Goal: Navigation & Orientation: Find specific page/section

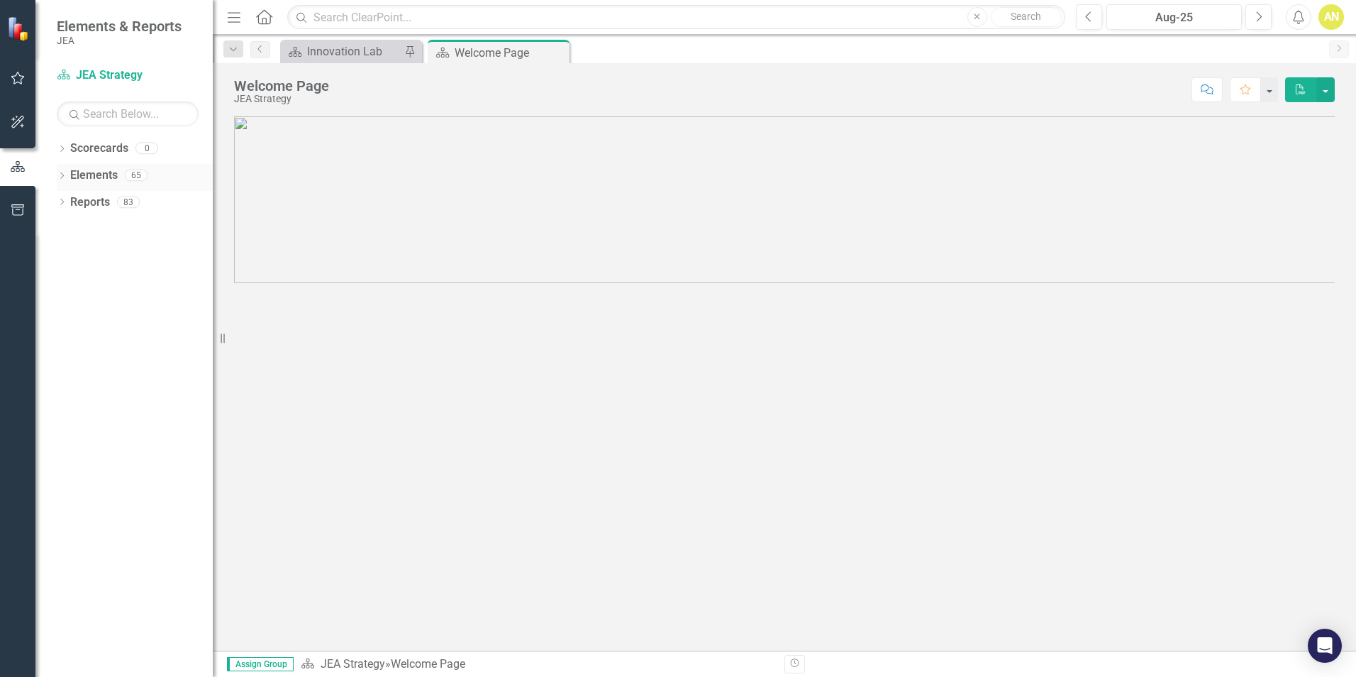
click at [62, 174] on icon at bounding box center [62, 175] width 4 height 6
click at [127, 233] on link "Chief Commitments to Action Chief Commitments to Actions" at bounding box center [164, 229] width 174 height 16
click at [108, 256] on link "Objective Objectives" at bounding box center [113, 255] width 72 height 16
click at [63, 336] on icon "Dropdown" at bounding box center [62, 338] width 10 height 8
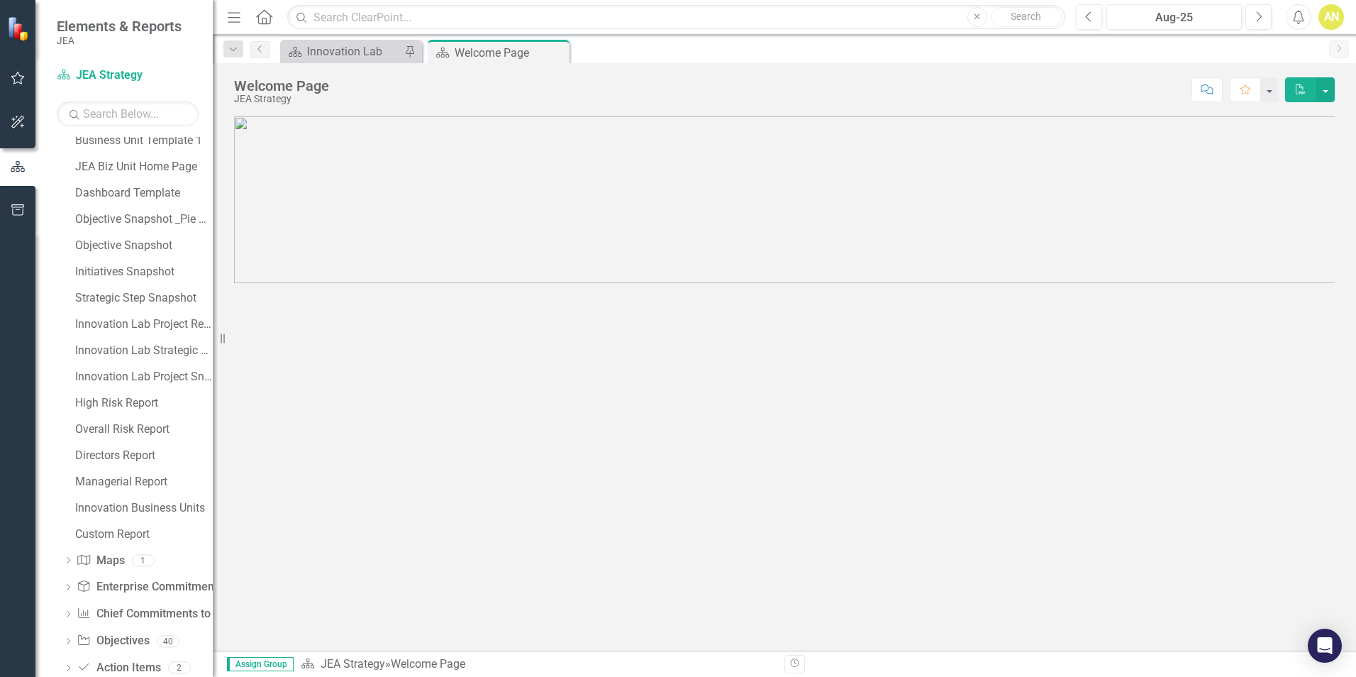
scroll to position [457, 0]
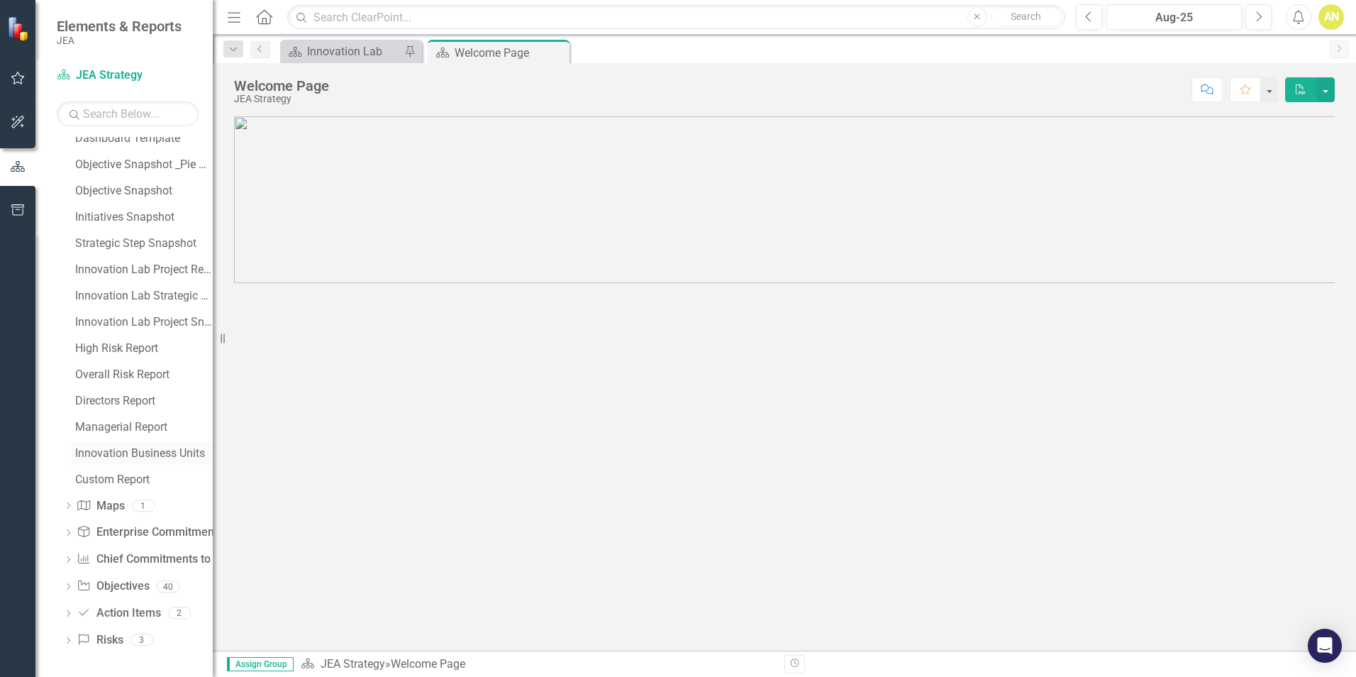
click at [152, 453] on div "Innovation Business Units" at bounding box center [144, 453] width 138 height 13
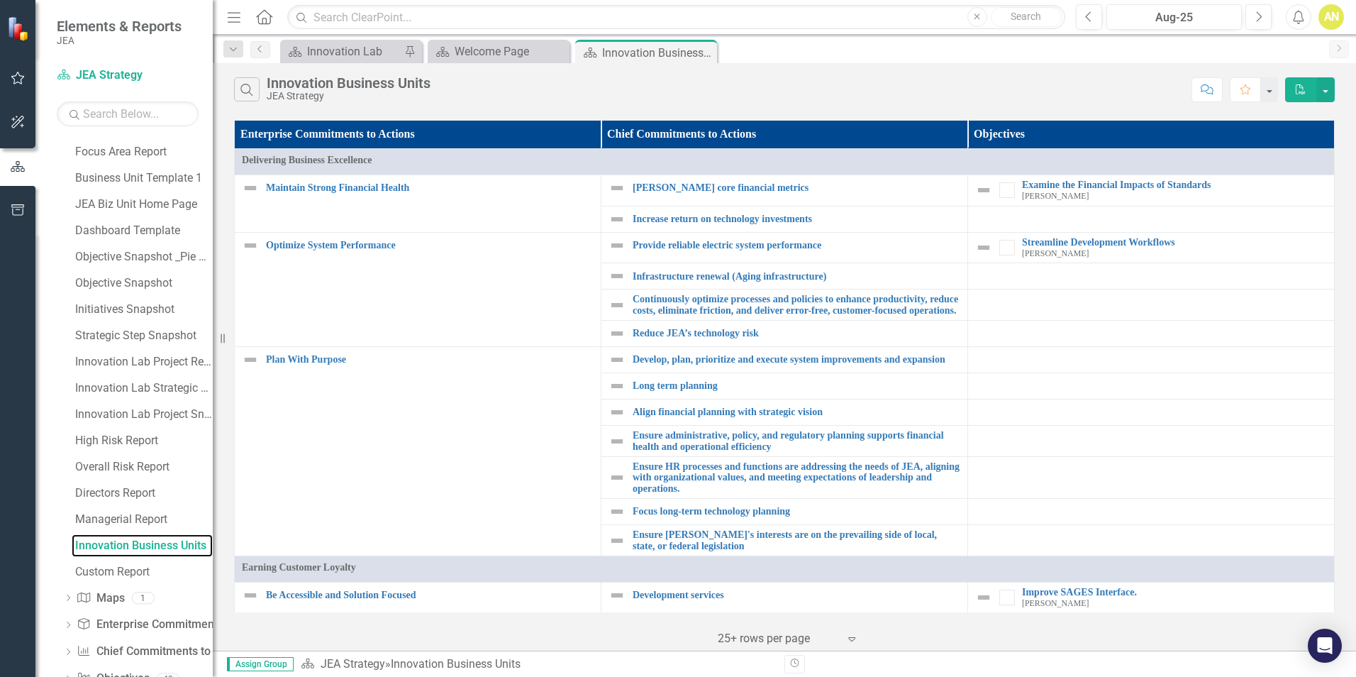
scroll to position [354, 0]
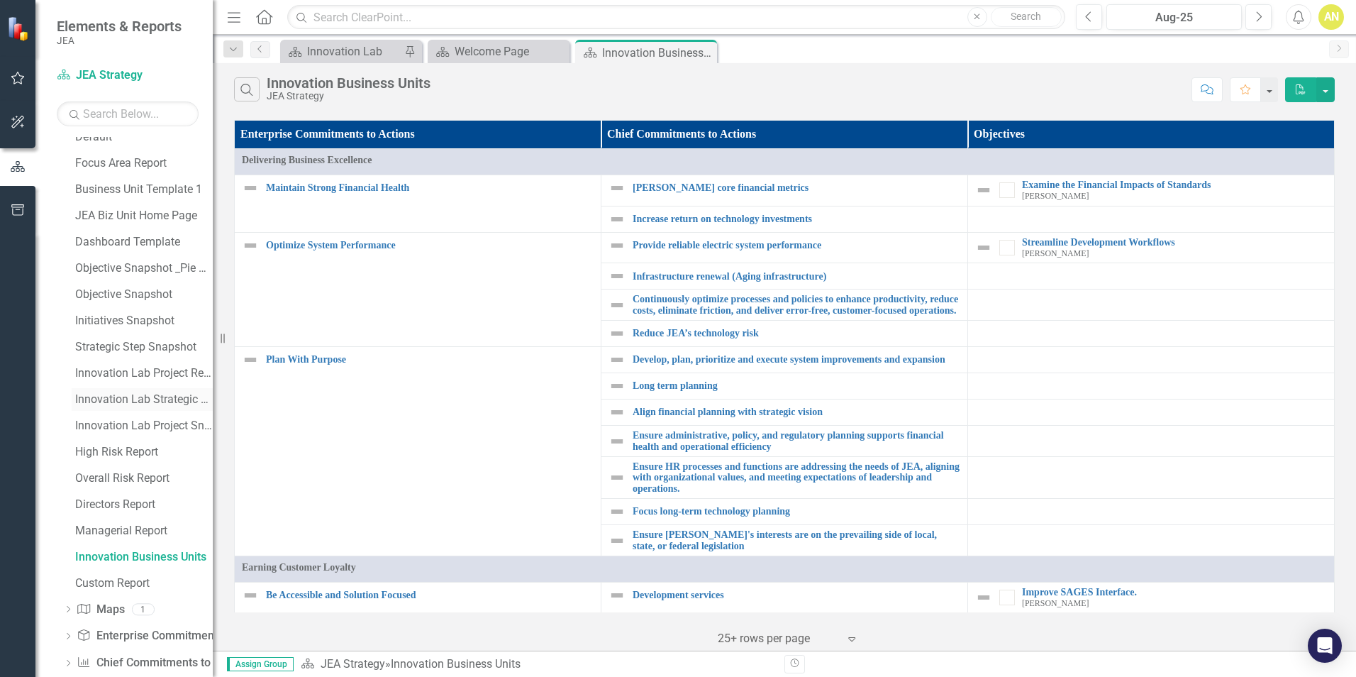
click at [119, 396] on div "Innovation Lab Strategic Step Snapshot" at bounding box center [144, 399] width 138 height 13
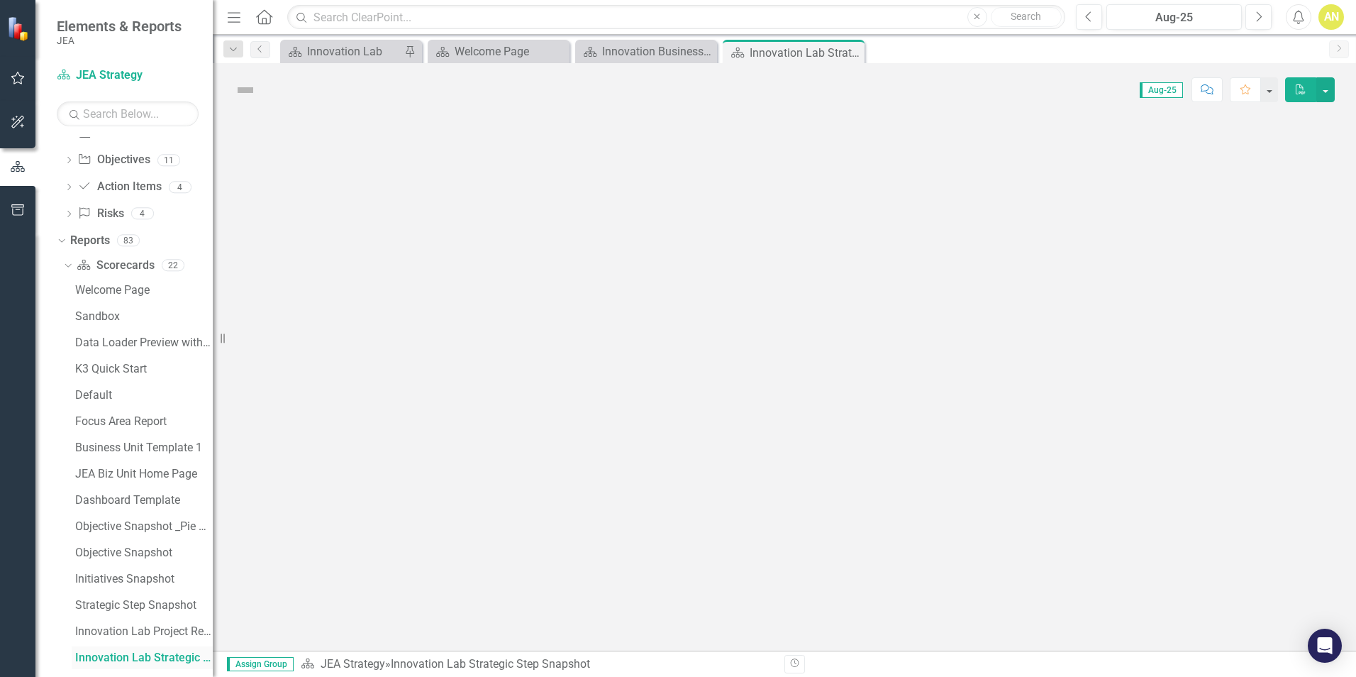
scroll to position [88, 0]
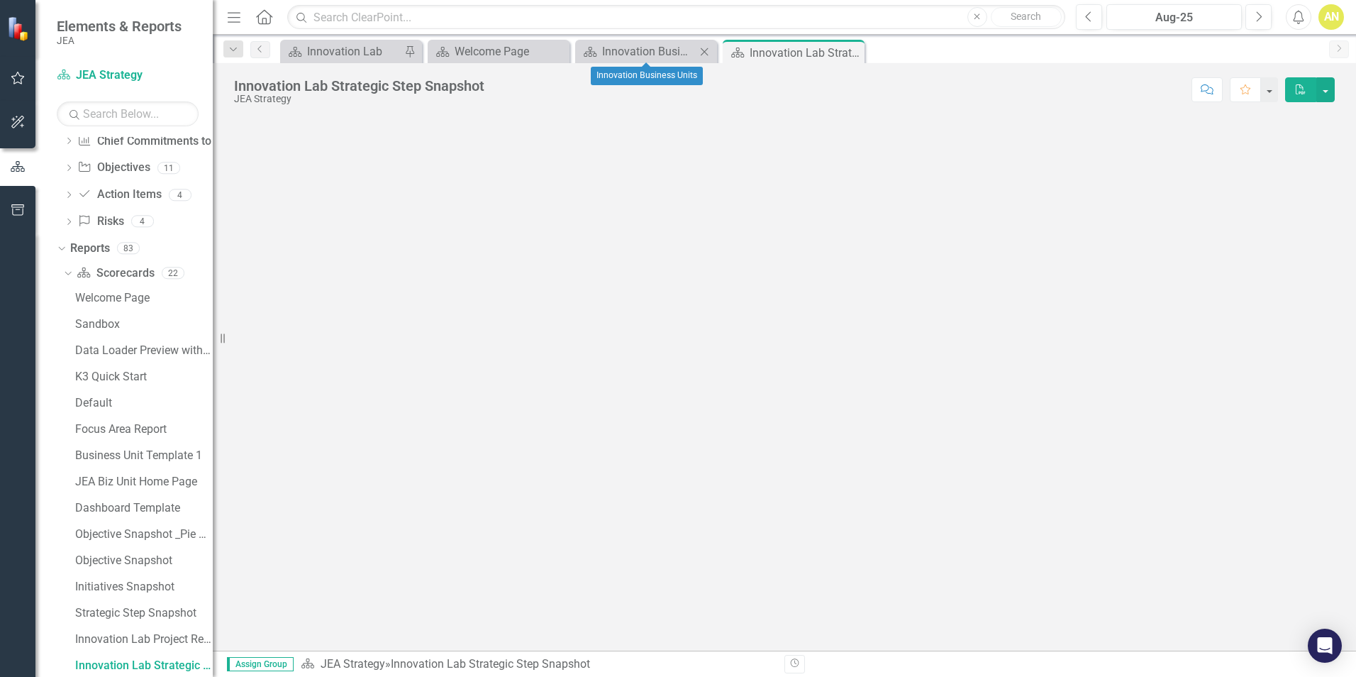
click at [701, 52] on icon "Close" at bounding box center [704, 51] width 14 height 11
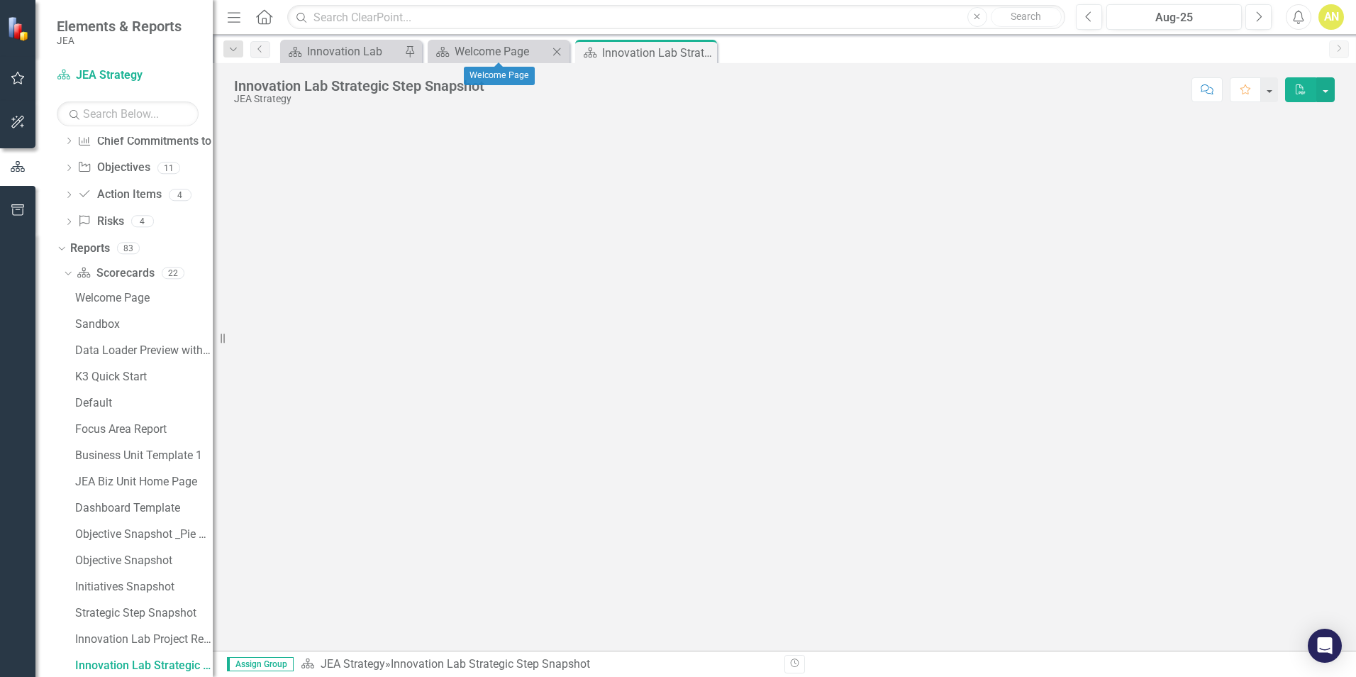
click at [555, 51] on icon "Close" at bounding box center [557, 51] width 14 height 11
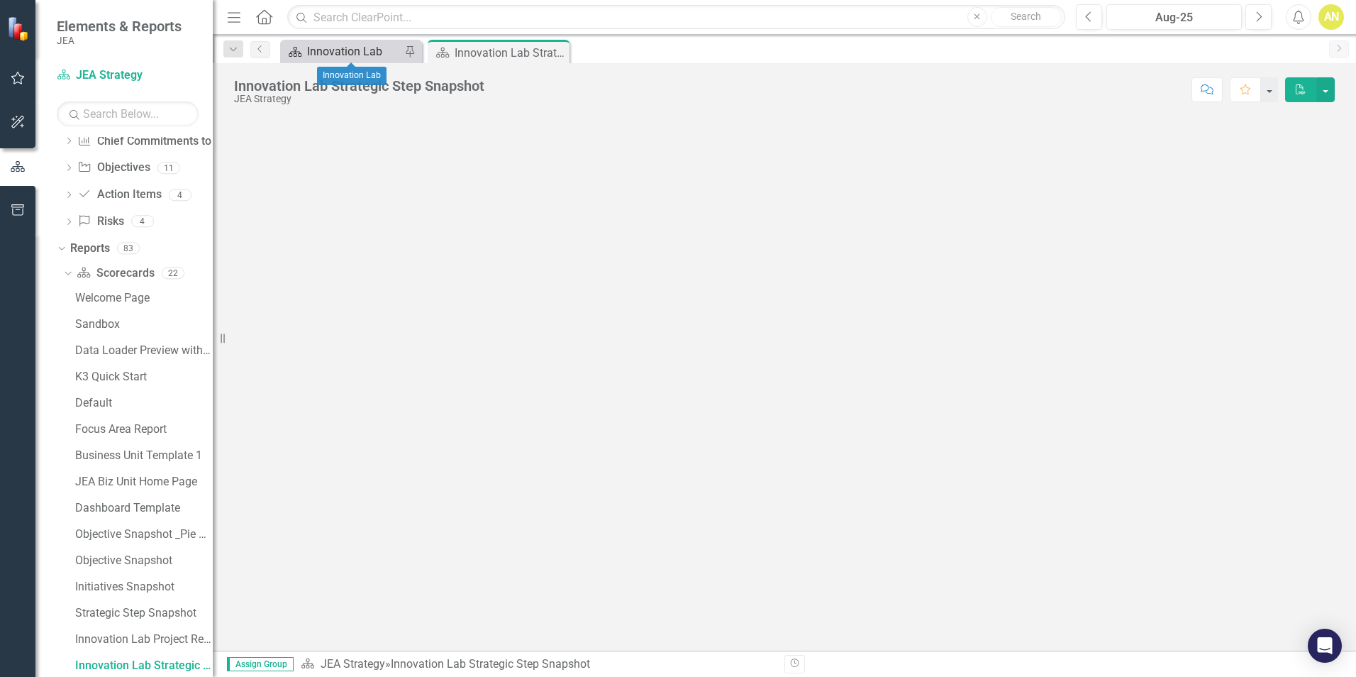
click at [354, 56] on div "Innovation Lab" at bounding box center [354, 52] width 94 height 18
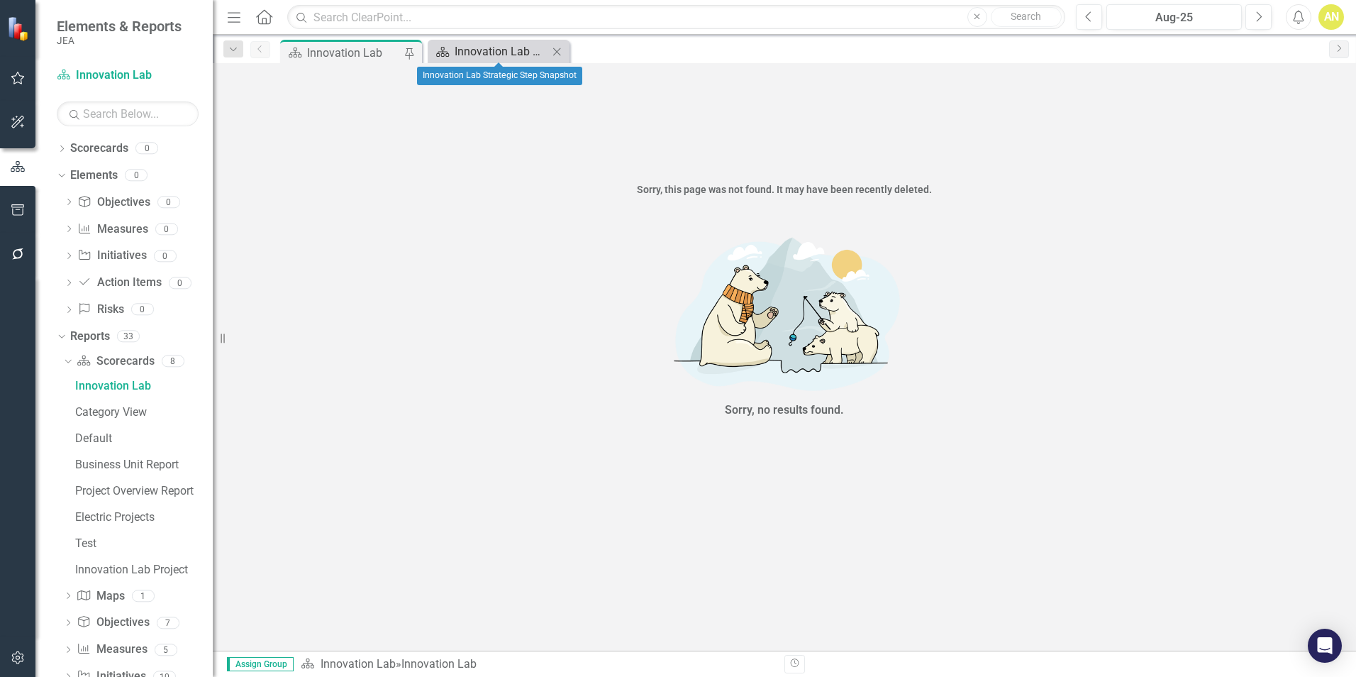
click at [525, 52] on div "Innovation Lab Strategic Step Snapshot" at bounding box center [502, 52] width 94 height 18
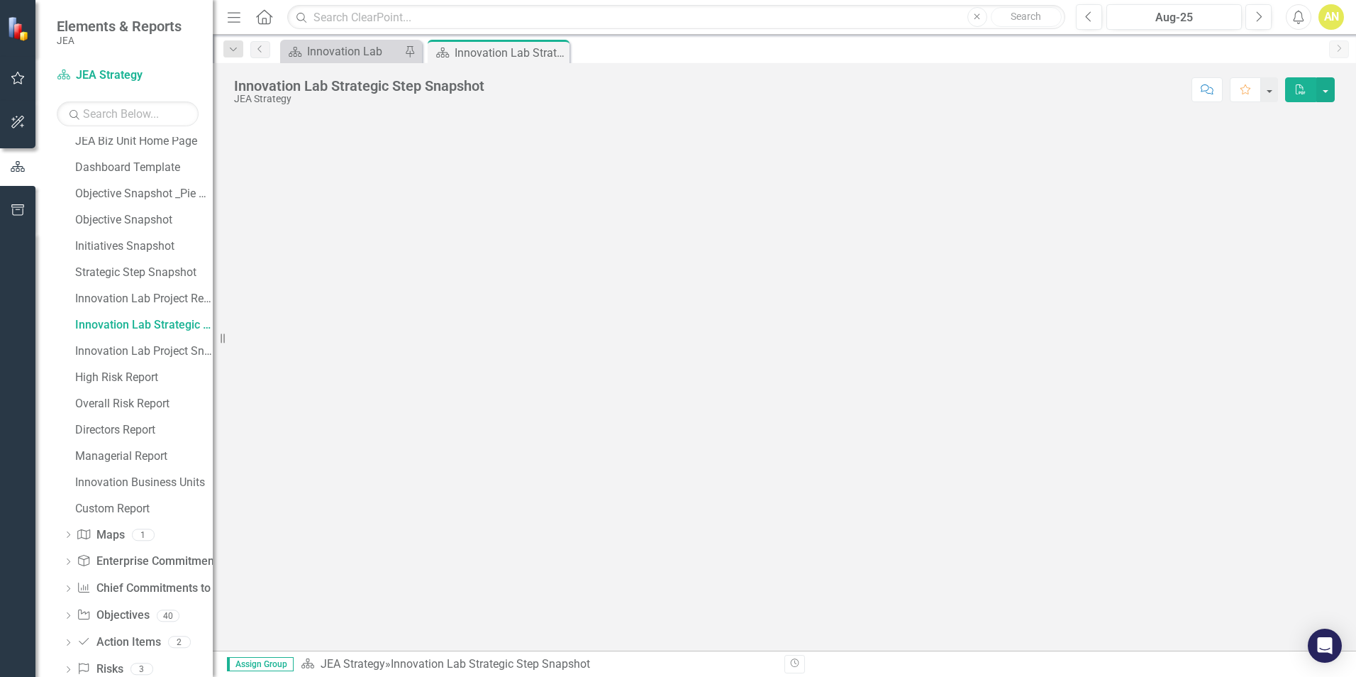
scroll to position [423, 0]
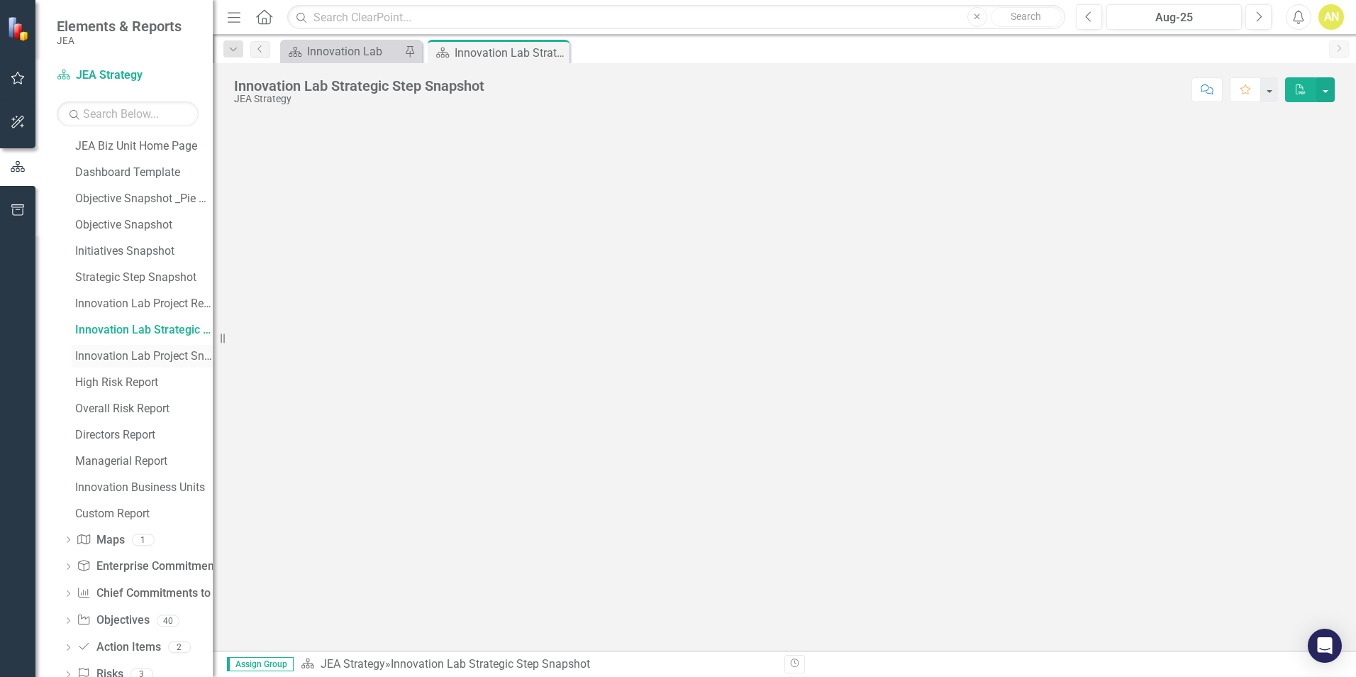
click at [142, 357] on div "Innovation Lab Project Snapshot" at bounding box center [144, 356] width 138 height 13
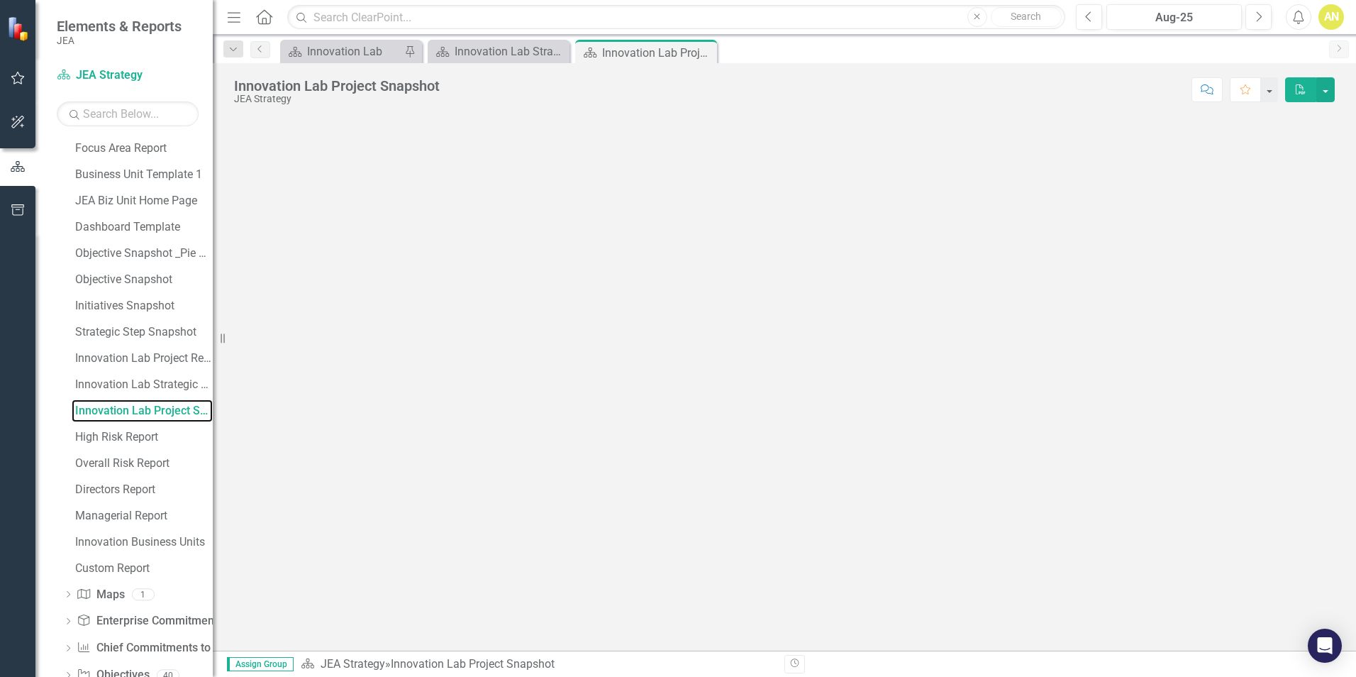
scroll to position [369, 0]
click at [136, 516] on div "Managerial Report" at bounding box center [144, 514] width 138 height 13
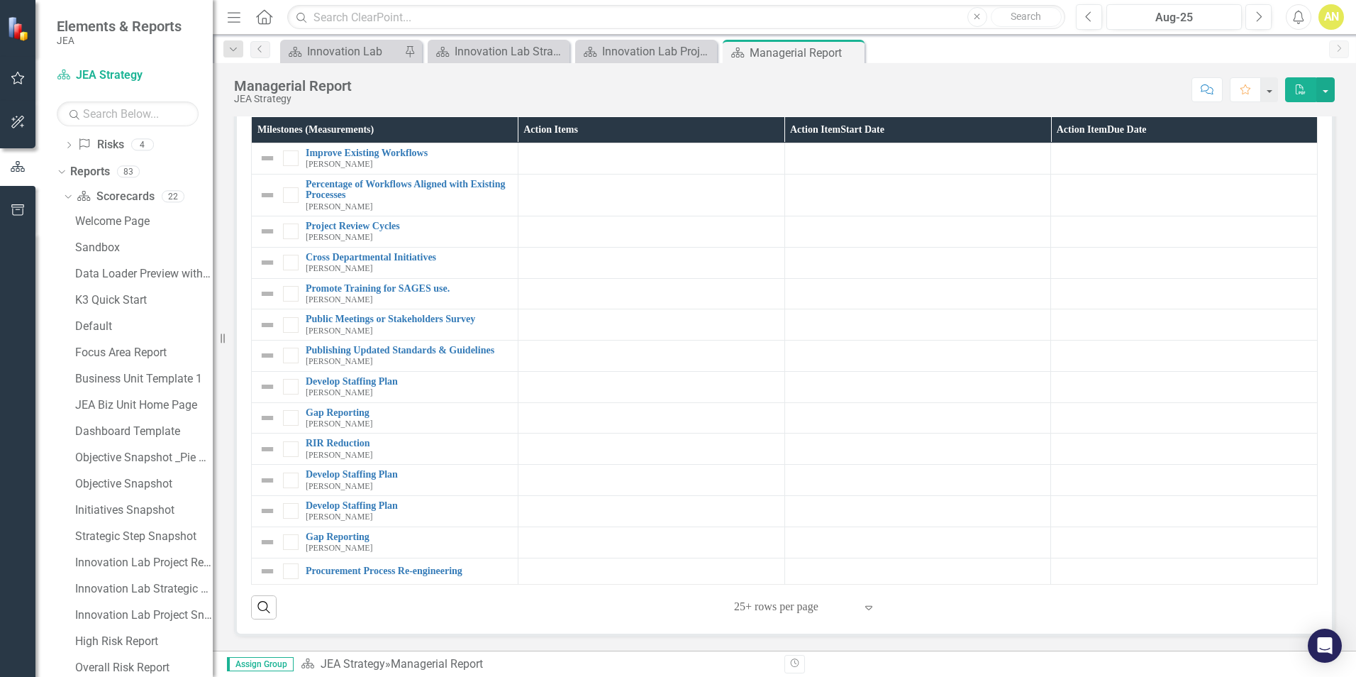
scroll to position [181, 0]
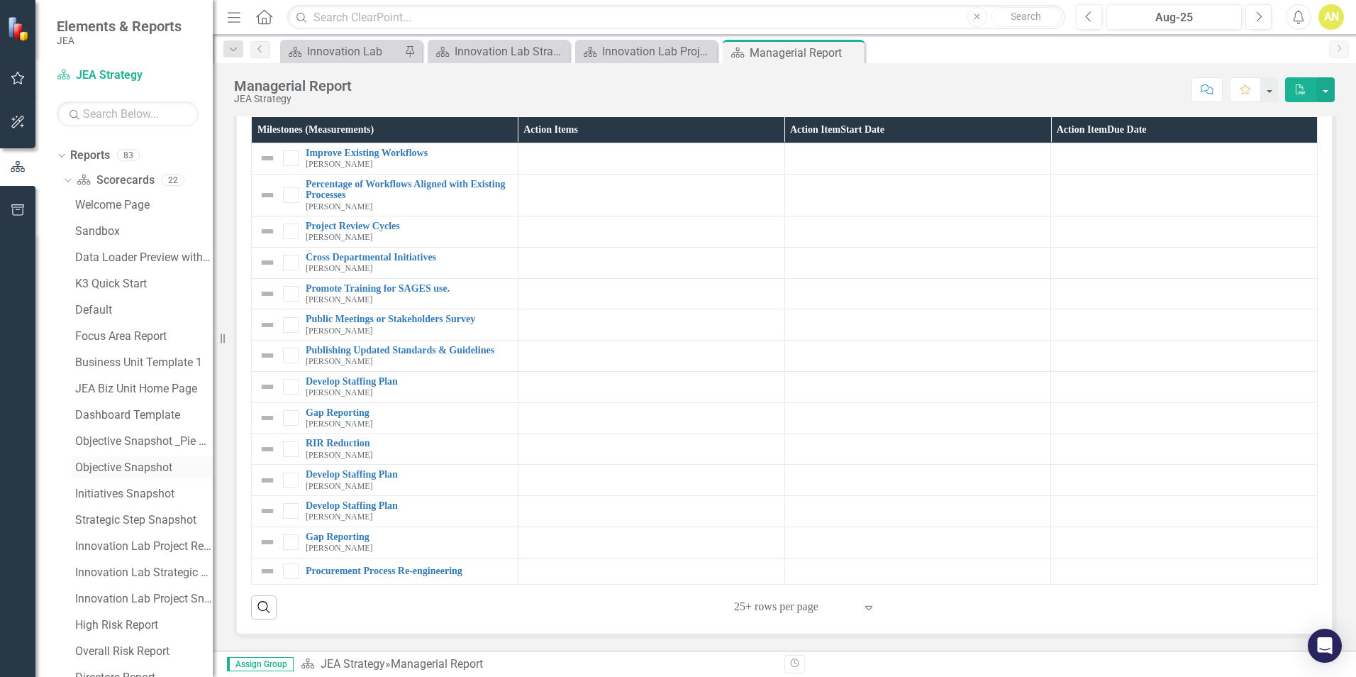
click at [88, 467] on div "Objective Snapshot" at bounding box center [144, 467] width 138 height 13
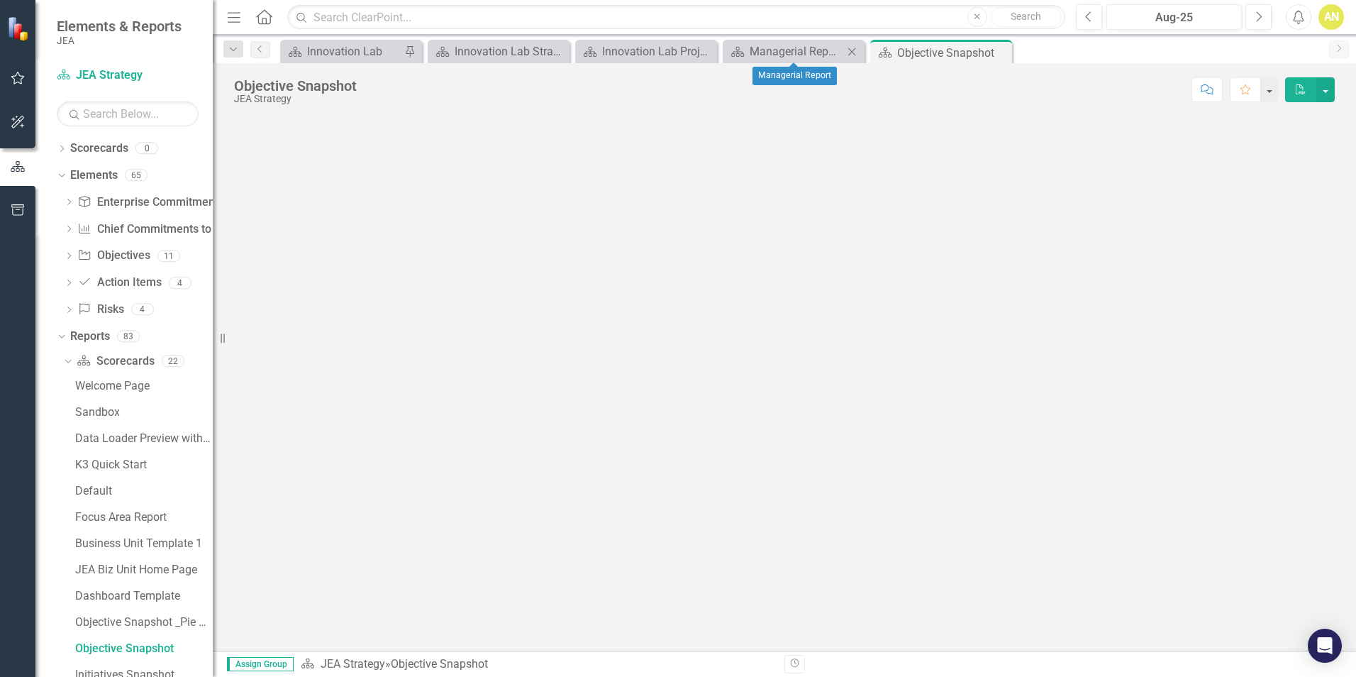
click at [849, 50] on icon "Close" at bounding box center [852, 51] width 14 height 11
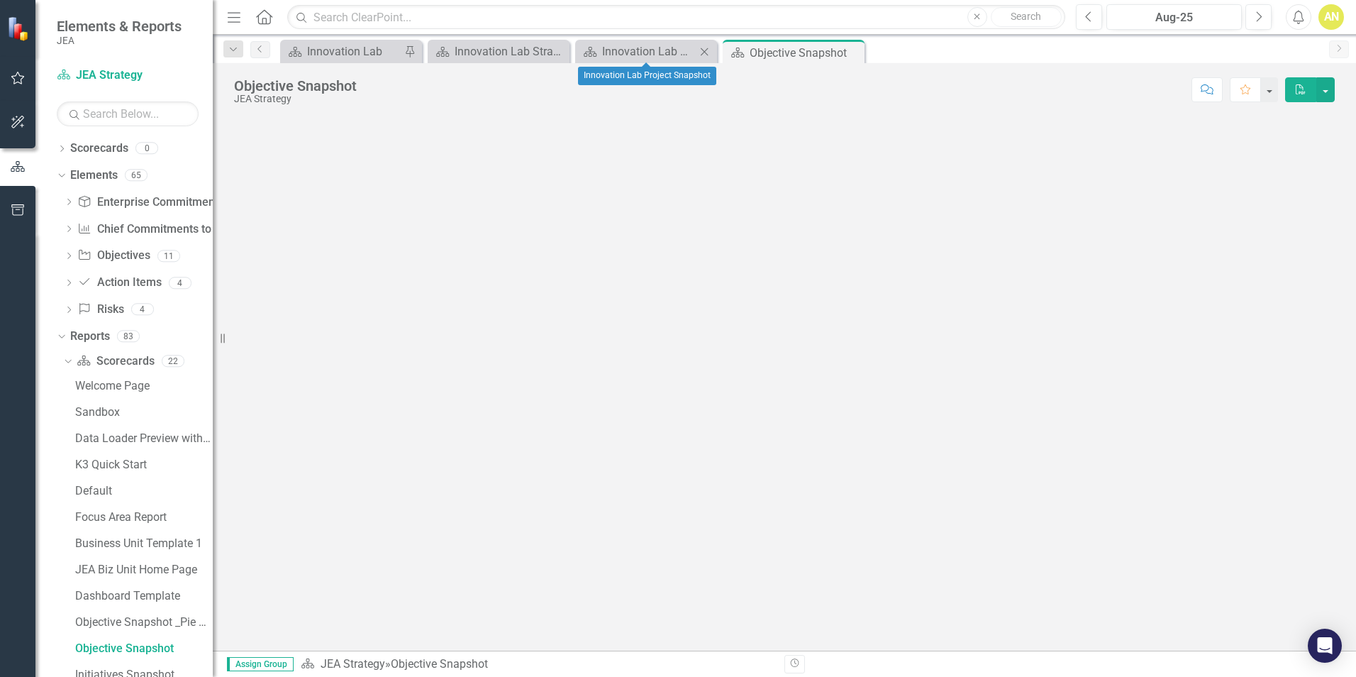
click at [702, 52] on icon "Close" at bounding box center [704, 51] width 14 height 11
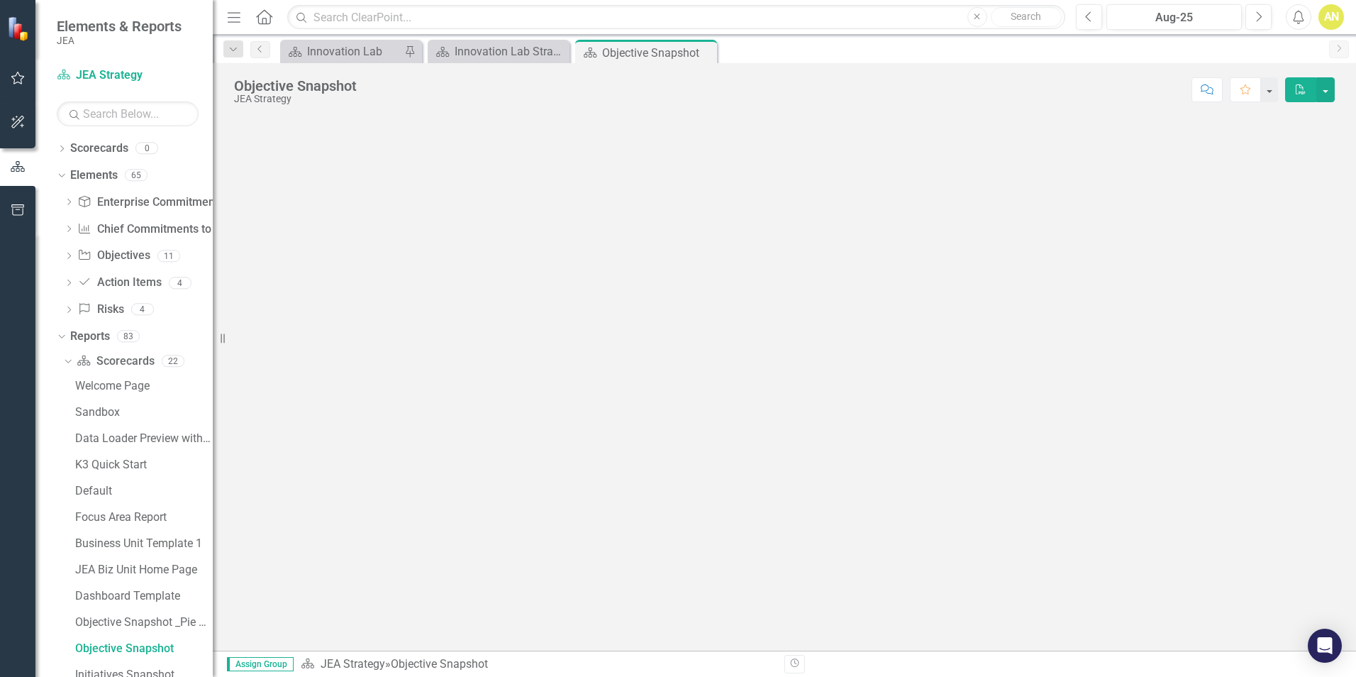
drag, startPoint x: 706, startPoint y: 51, endPoint x: 630, endPoint y: 62, distance: 76.0
click at [0, 0] on icon "Close" at bounding box center [0, 0] width 0 height 0
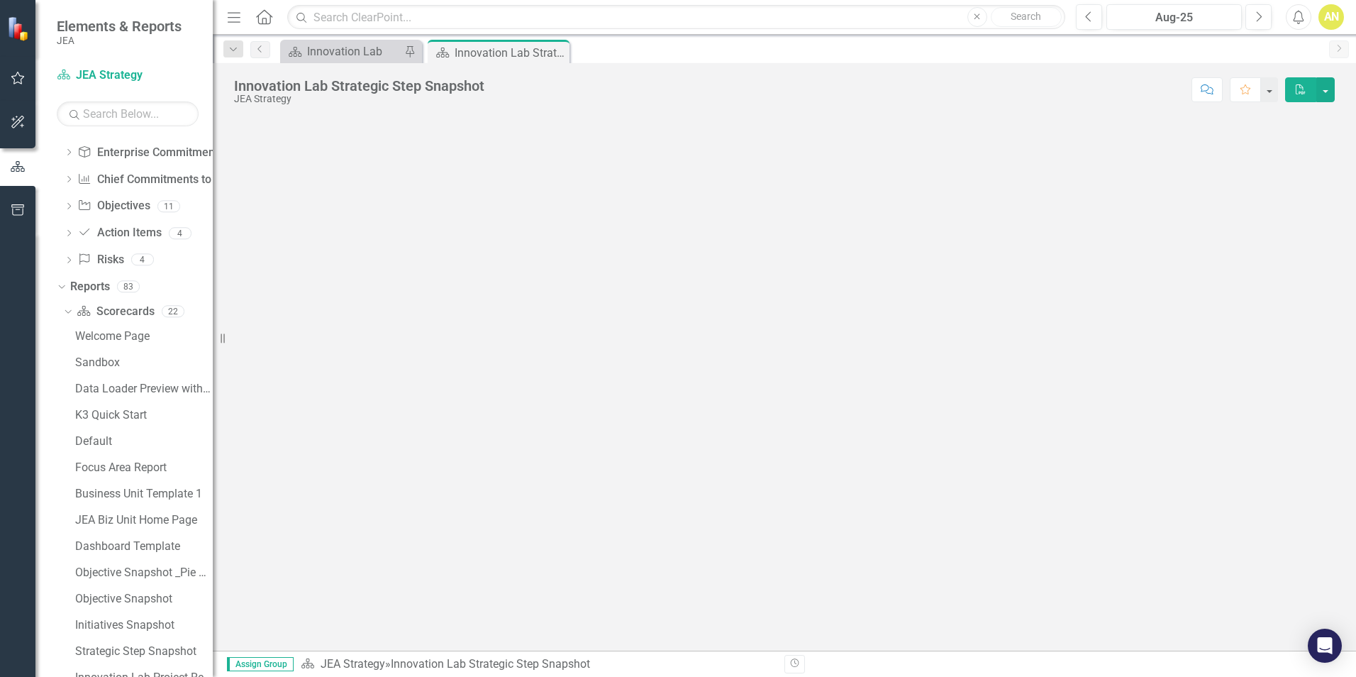
scroll to position [88, 0]
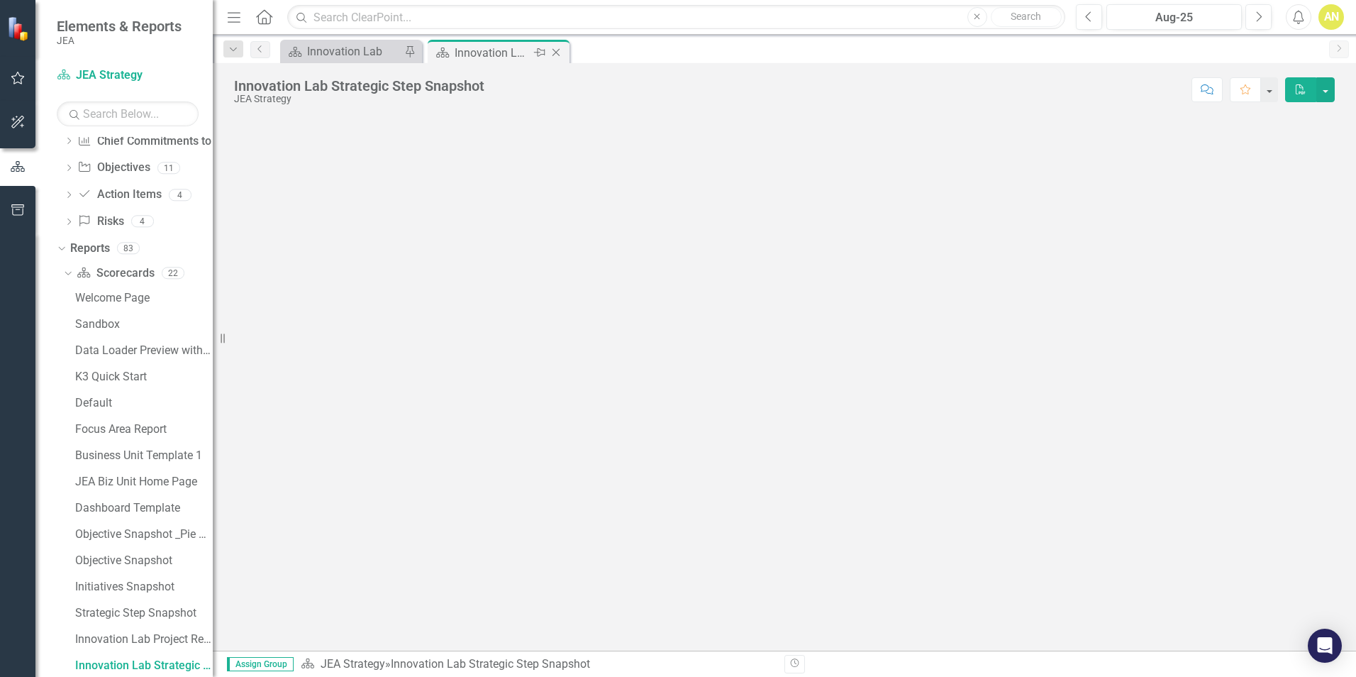
click at [557, 52] on icon "Close" at bounding box center [556, 52] width 14 height 11
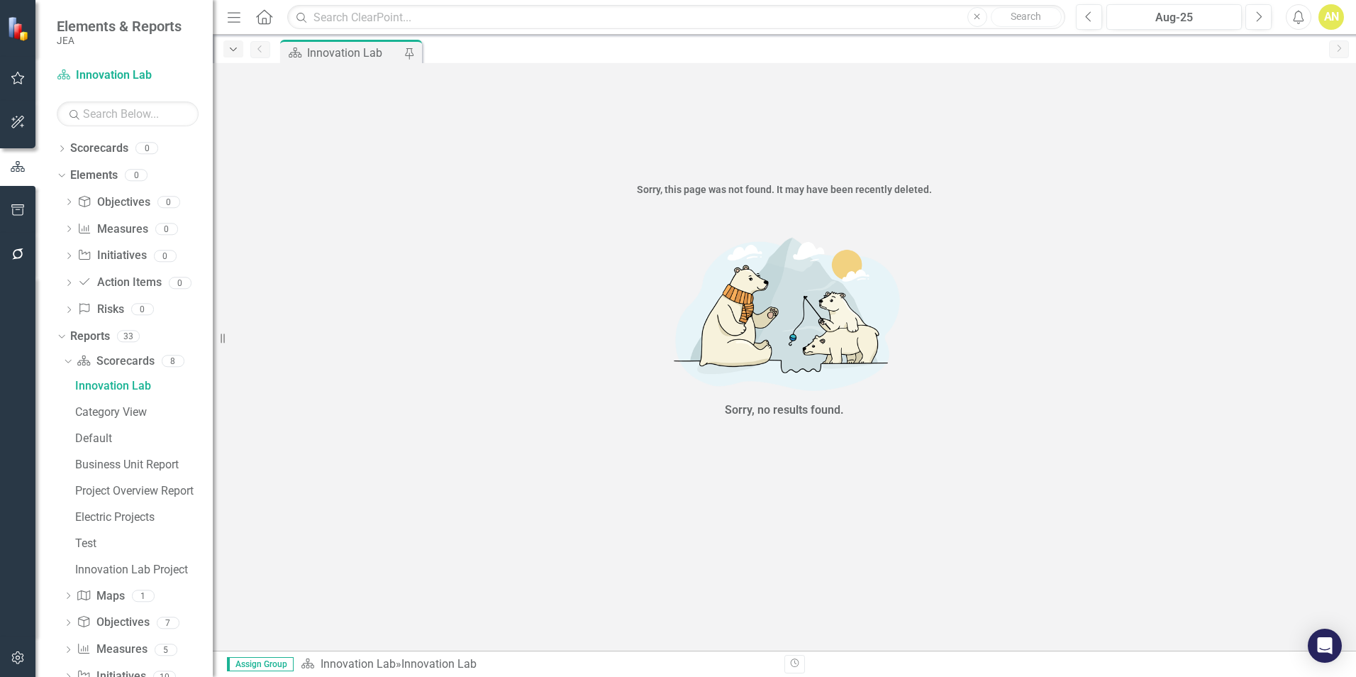
click at [234, 52] on icon "Dropdown" at bounding box center [233, 50] width 13 height 10
click at [294, 113] on div "Innovation Lab" at bounding box center [336, 115] width 163 height 18
click at [236, 15] on icon "Menu" at bounding box center [234, 16] width 18 height 15
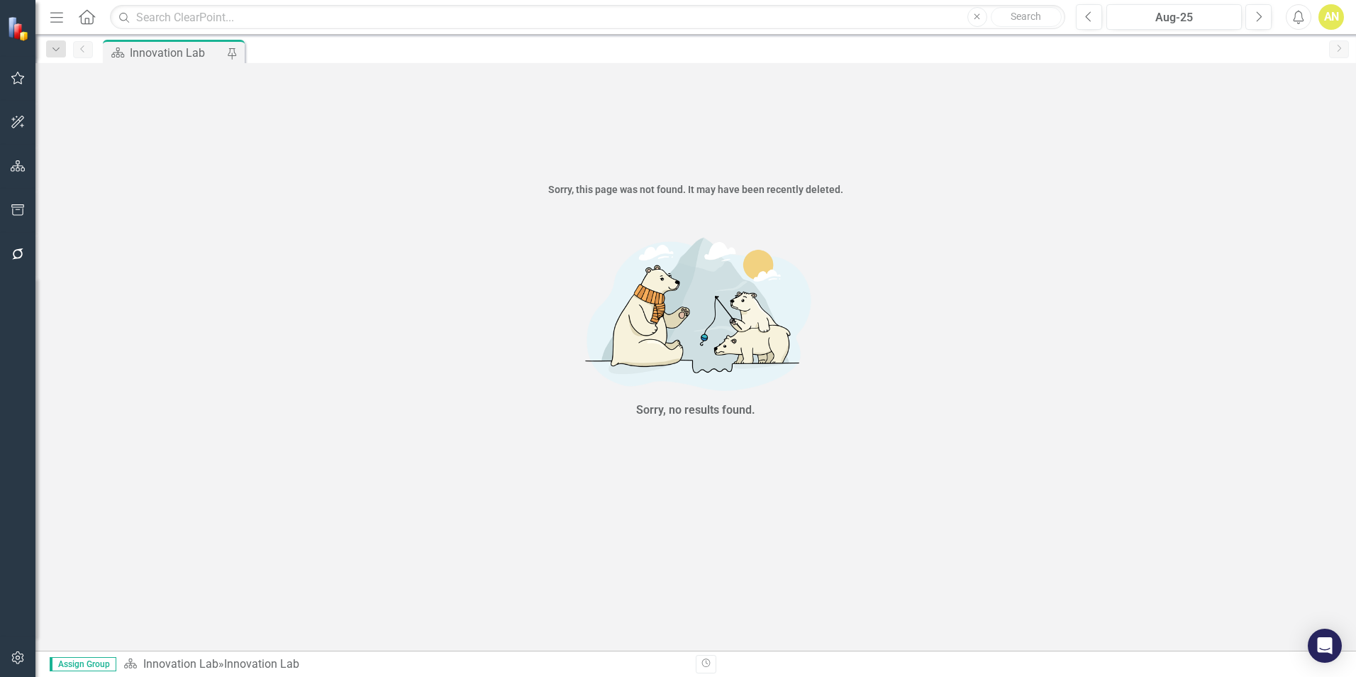
click at [55, 20] on icon "Menu" at bounding box center [57, 16] width 18 height 15
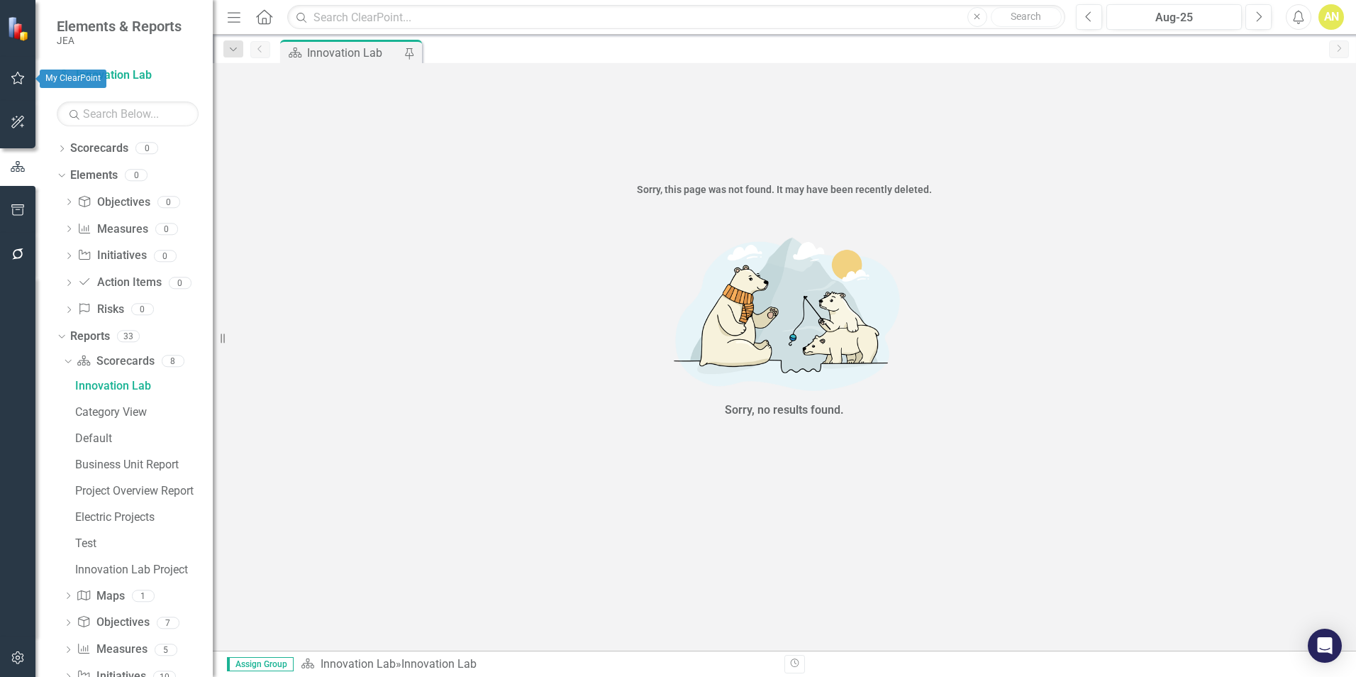
click at [12, 74] on icon "button" at bounding box center [18, 77] width 15 height 11
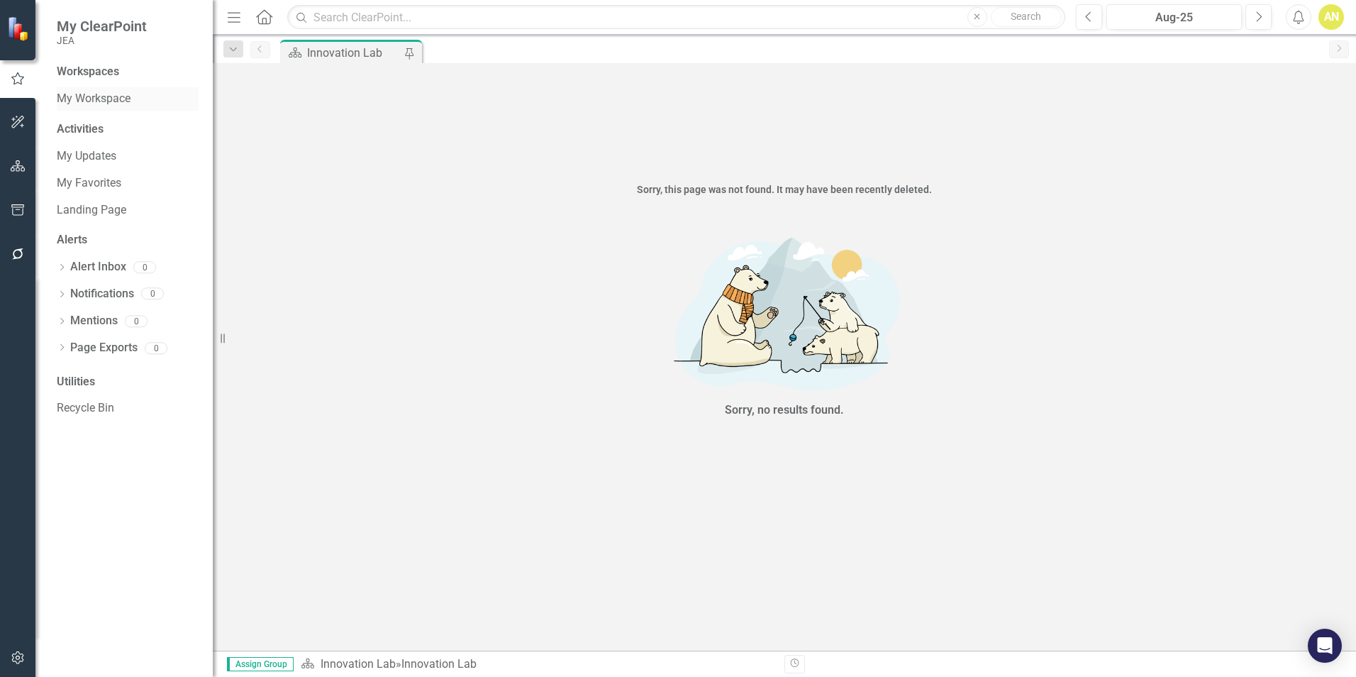
click at [108, 96] on link "My Workspace" at bounding box center [128, 99] width 142 height 16
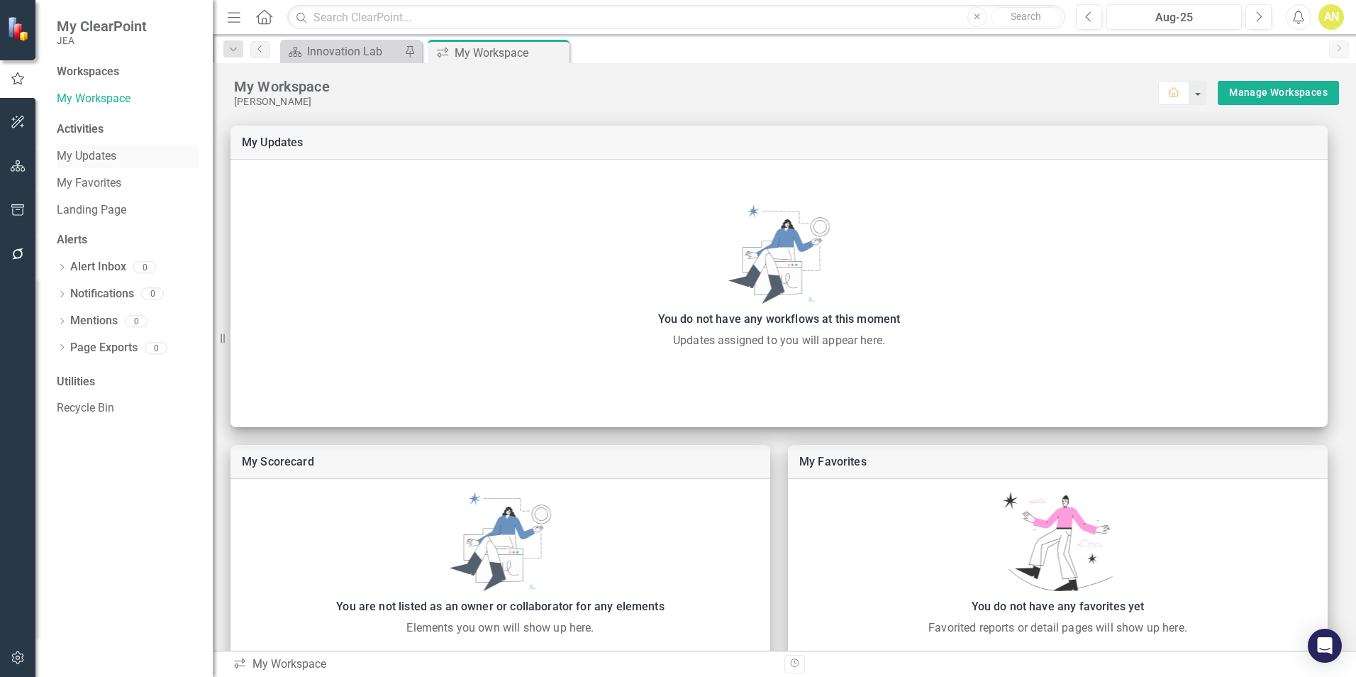
click at [88, 155] on link "My Updates" at bounding box center [128, 156] width 142 height 16
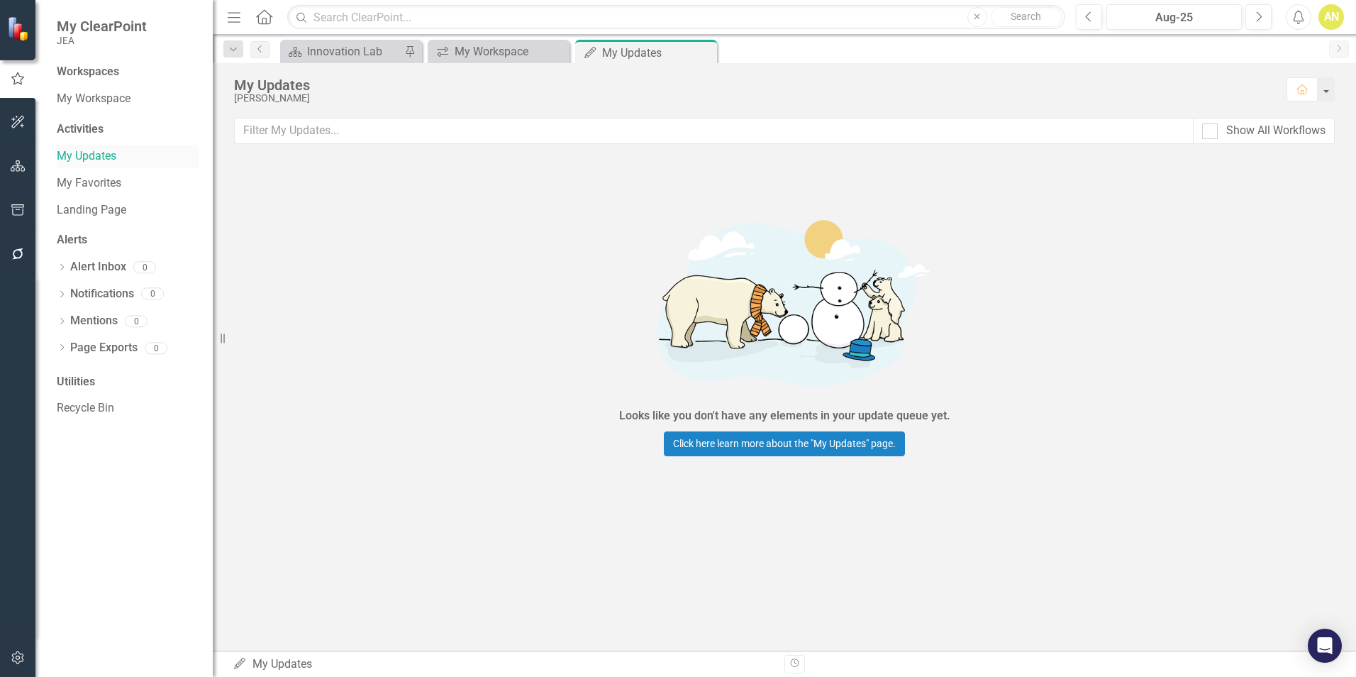
click at [92, 155] on link "My Updates" at bounding box center [128, 156] width 142 height 16
click at [99, 179] on link "My Favorites" at bounding box center [128, 183] width 142 height 16
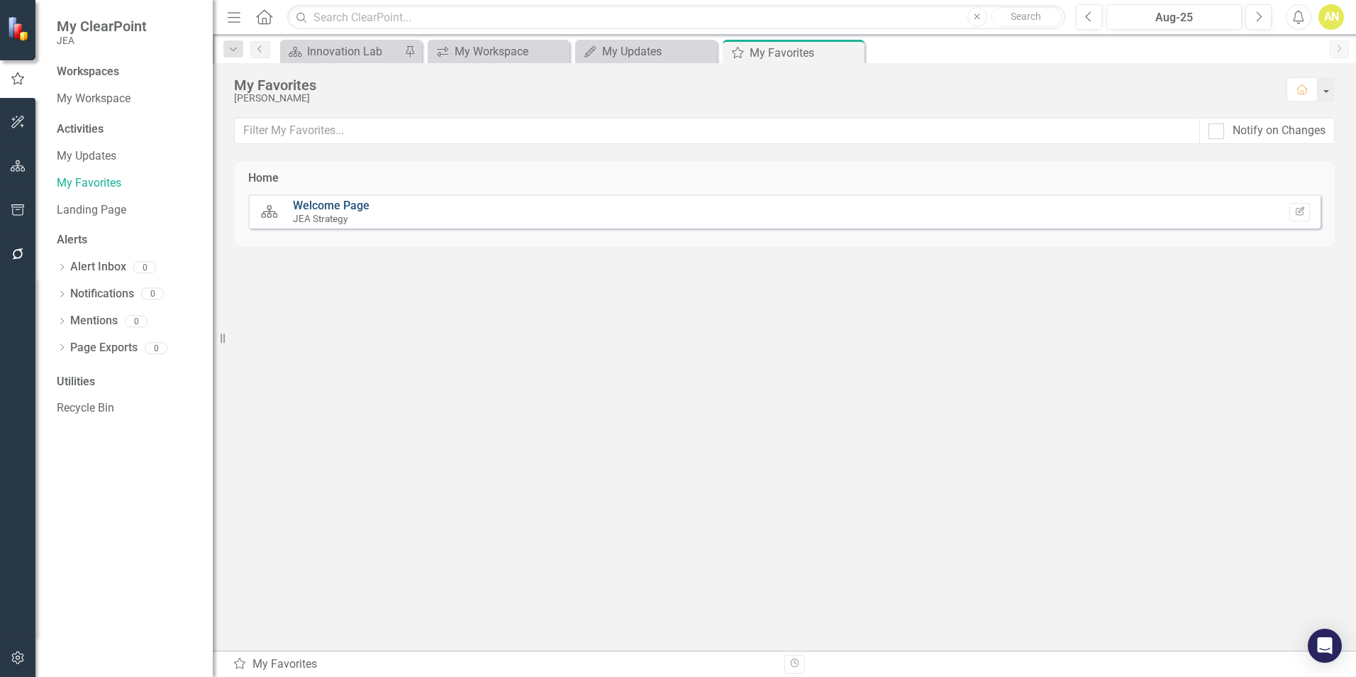
click at [338, 204] on link "Welcome Page" at bounding box center [331, 205] width 77 height 13
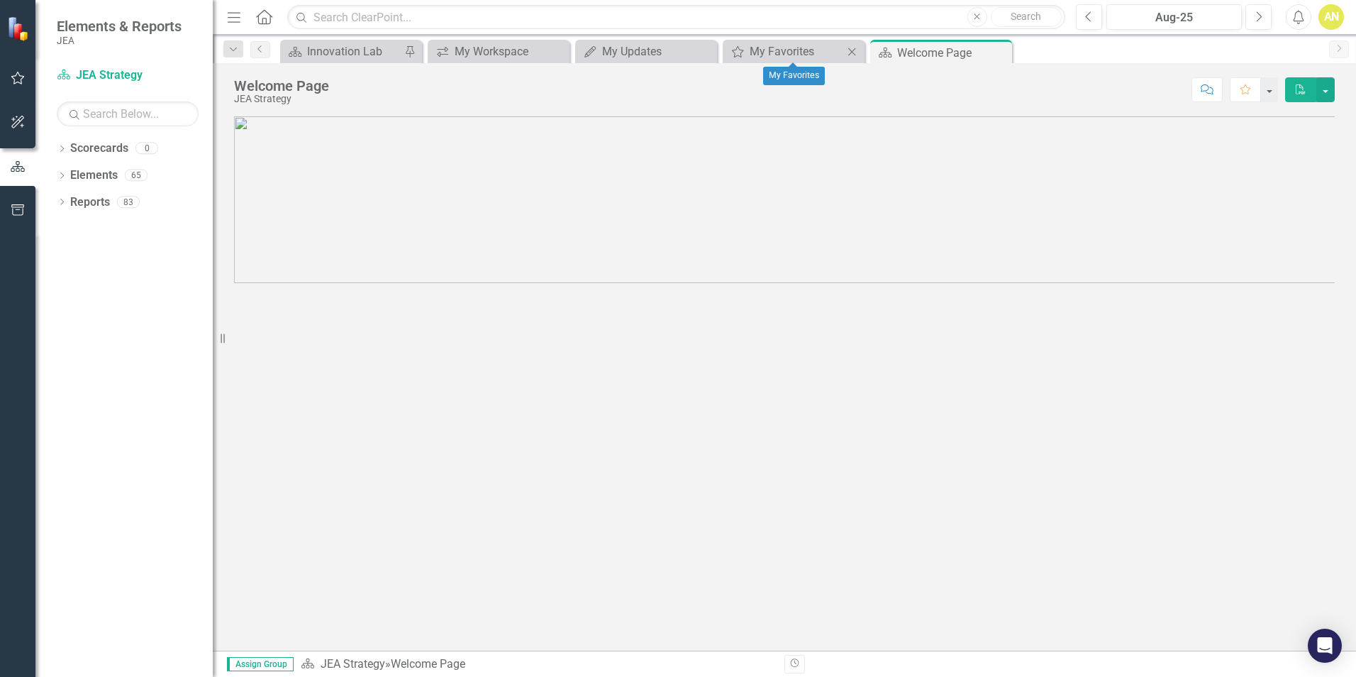
click at [852, 54] on icon "Close" at bounding box center [852, 51] width 14 height 11
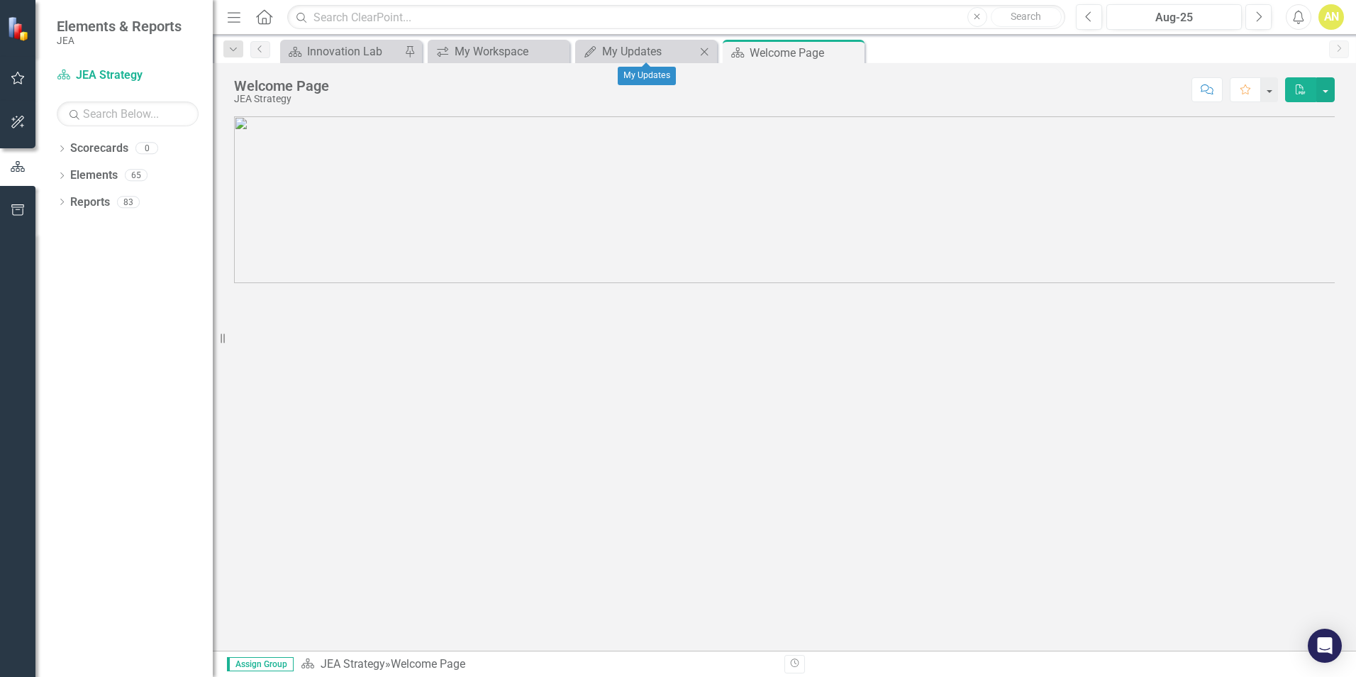
click at [706, 50] on icon "Close" at bounding box center [704, 51] width 14 height 11
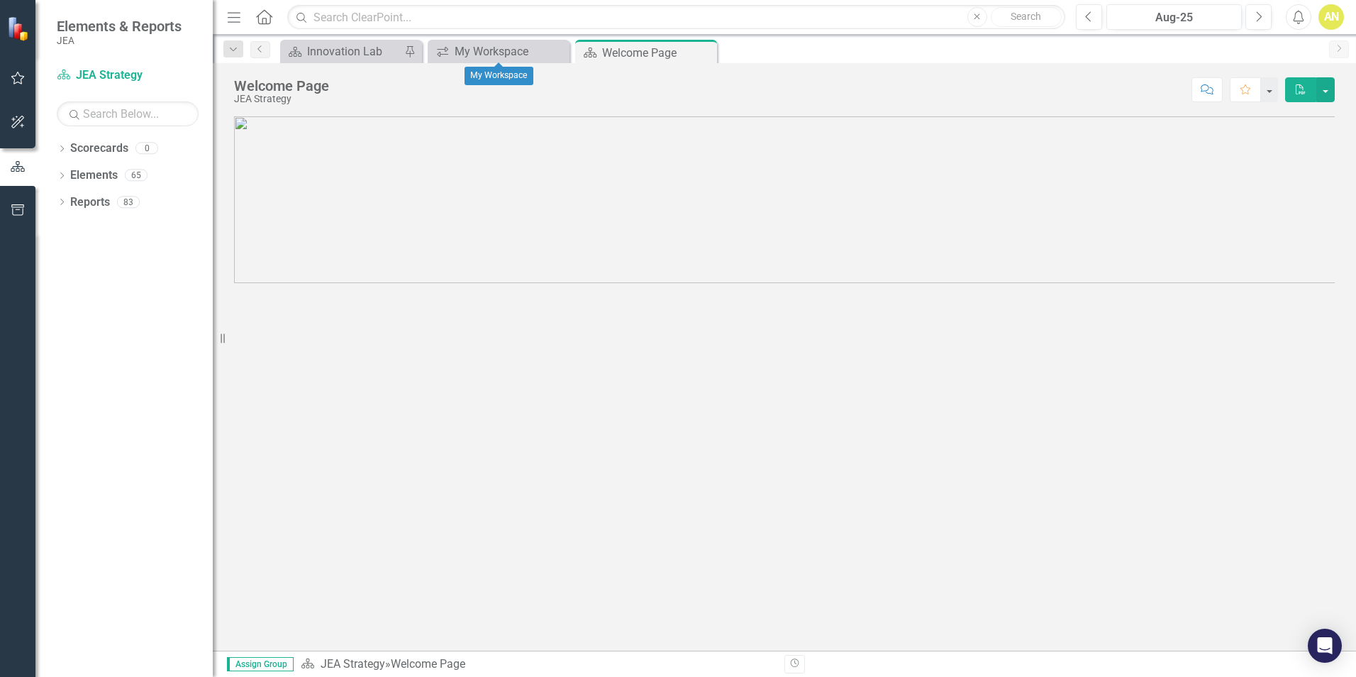
drag, startPoint x: 557, startPoint y: 51, endPoint x: 422, endPoint y: 51, distance: 135.4
click at [0, 0] on icon "Close" at bounding box center [0, 0] width 0 height 0
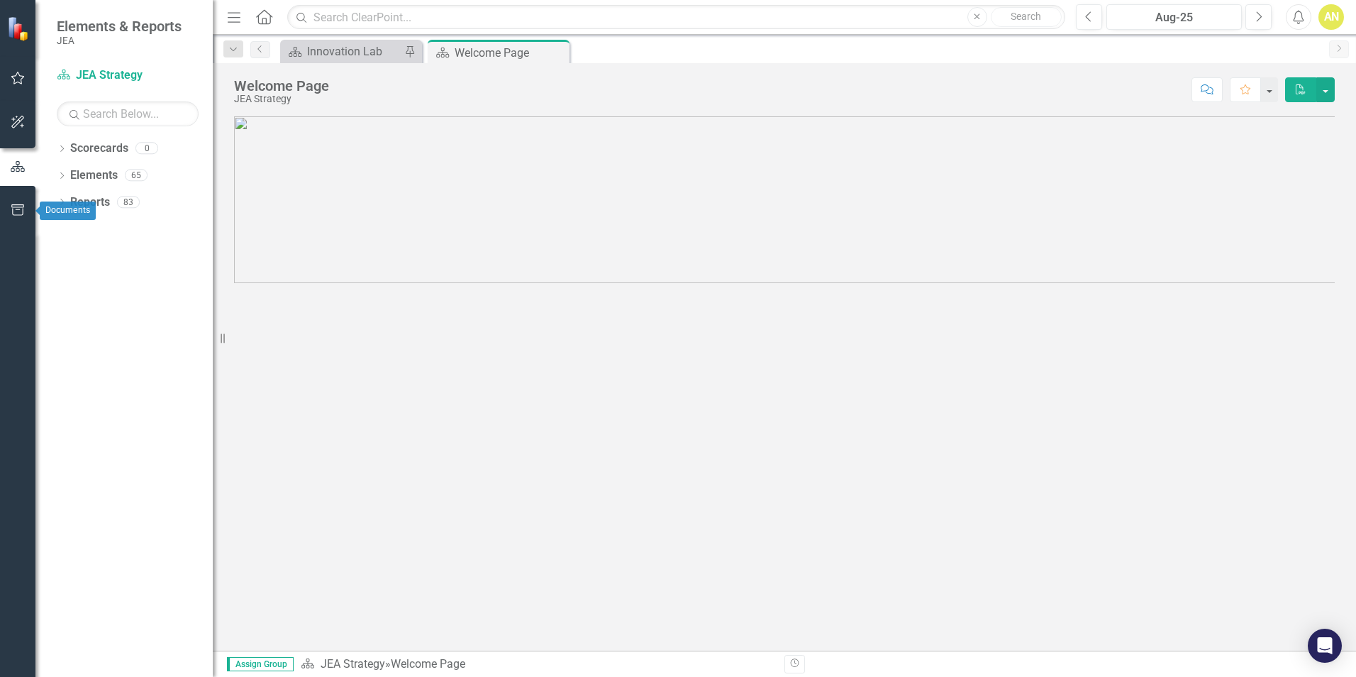
click at [14, 210] on icon "button" at bounding box center [18, 209] width 15 height 11
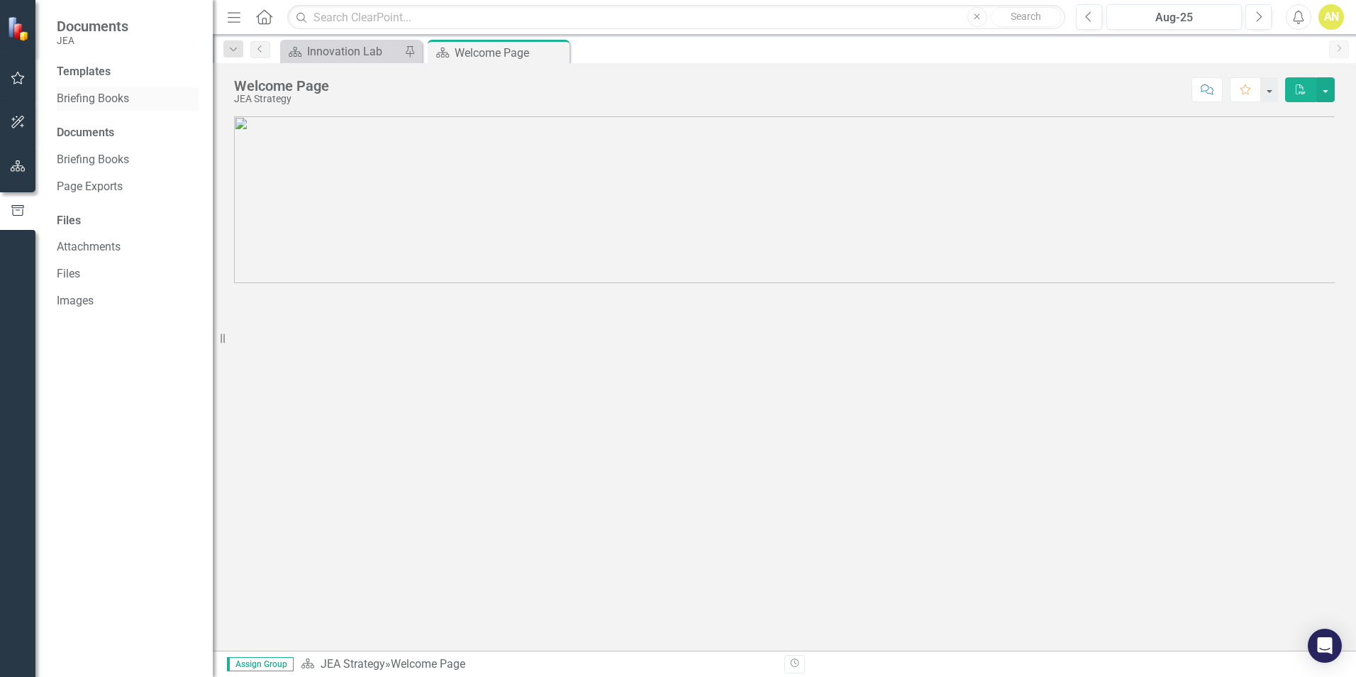
click at [95, 94] on link "Briefing Books" at bounding box center [128, 99] width 142 height 16
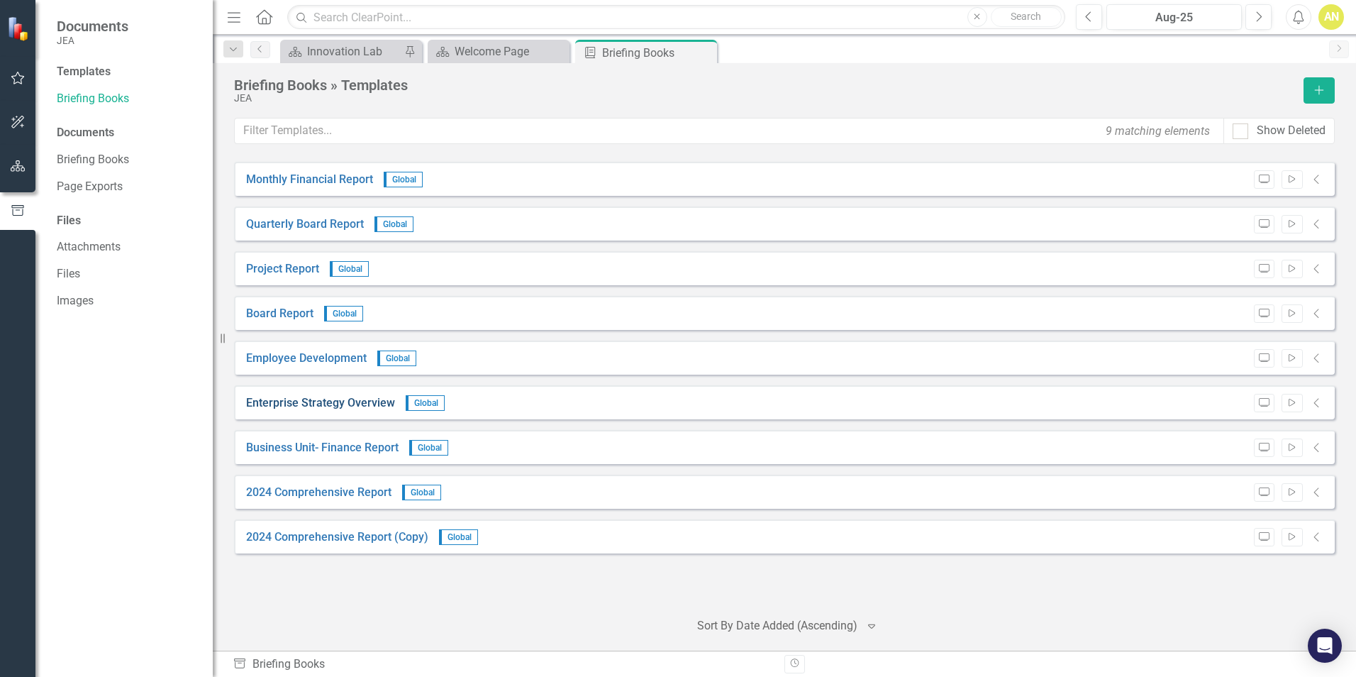
click at [320, 401] on link "Enterprise Strategy Overview" at bounding box center [320, 403] width 149 height 16
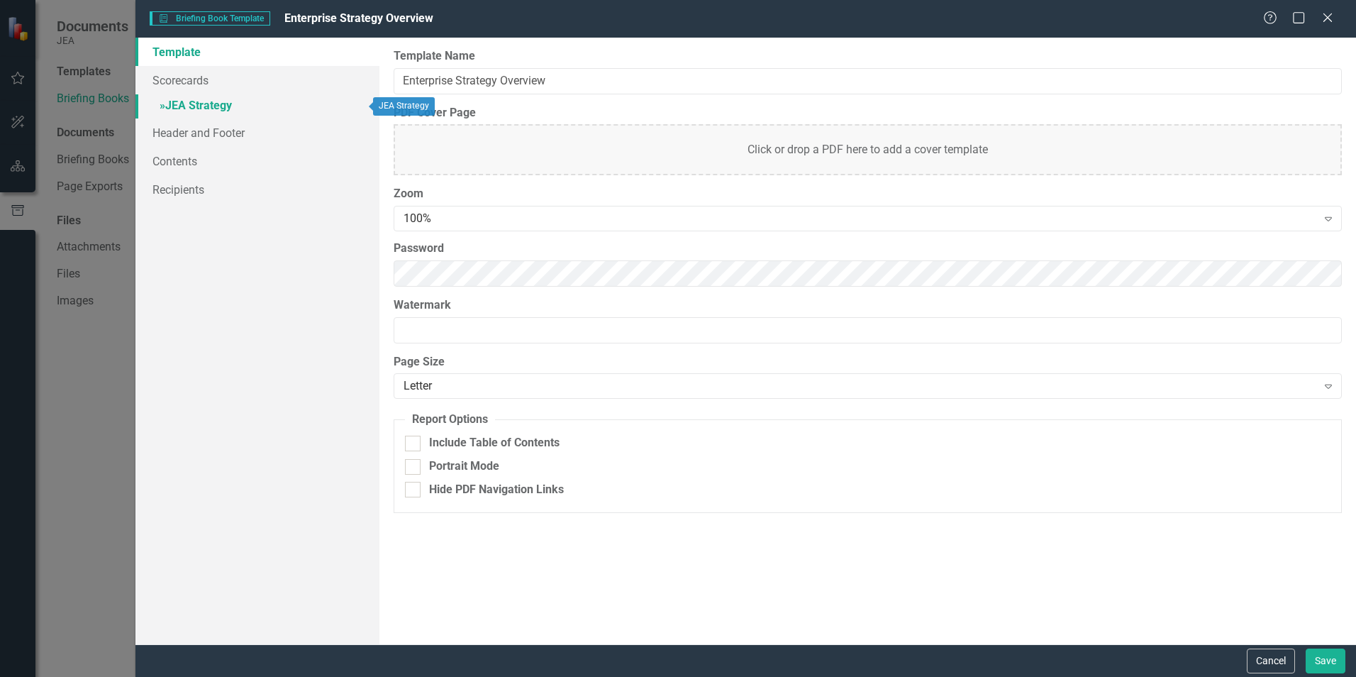
click at [197, 103] on link "» JEA Strategy" at bounding box center [257, 106] width 244 height 25
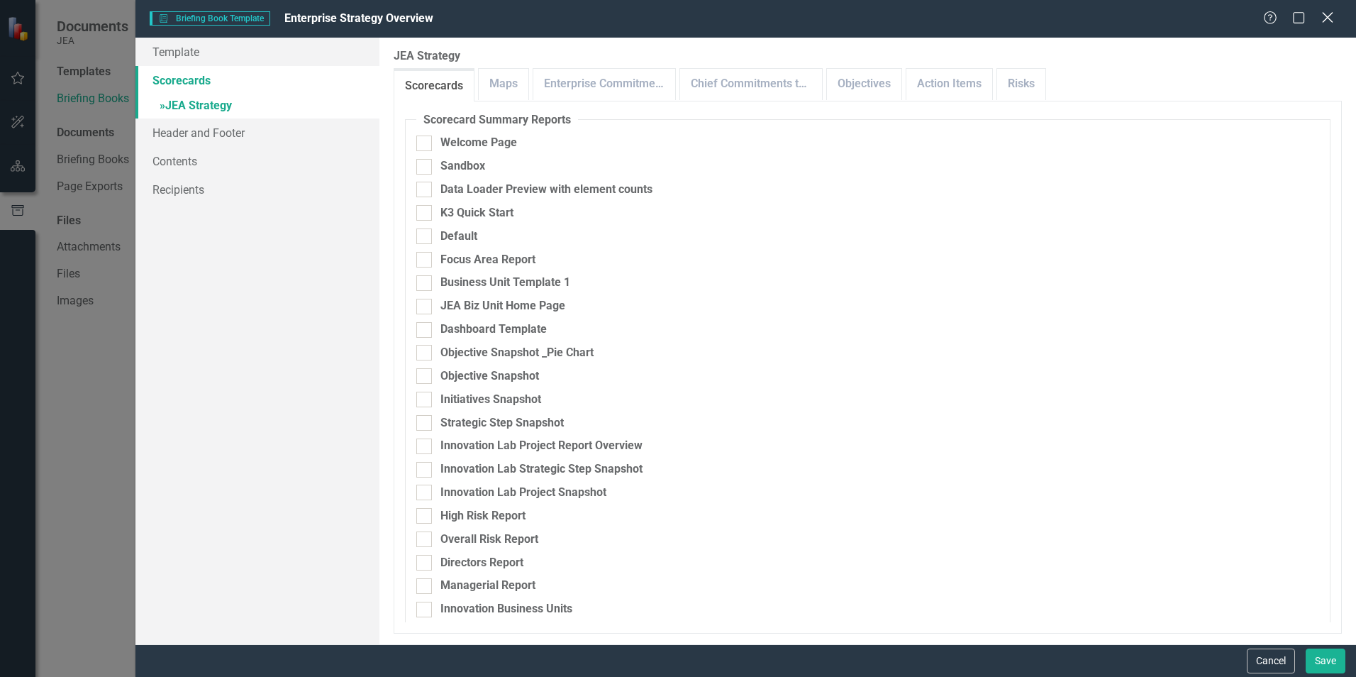
click at [1326, 18] on icon at bounding box center [1327, 17] width 11 height 11
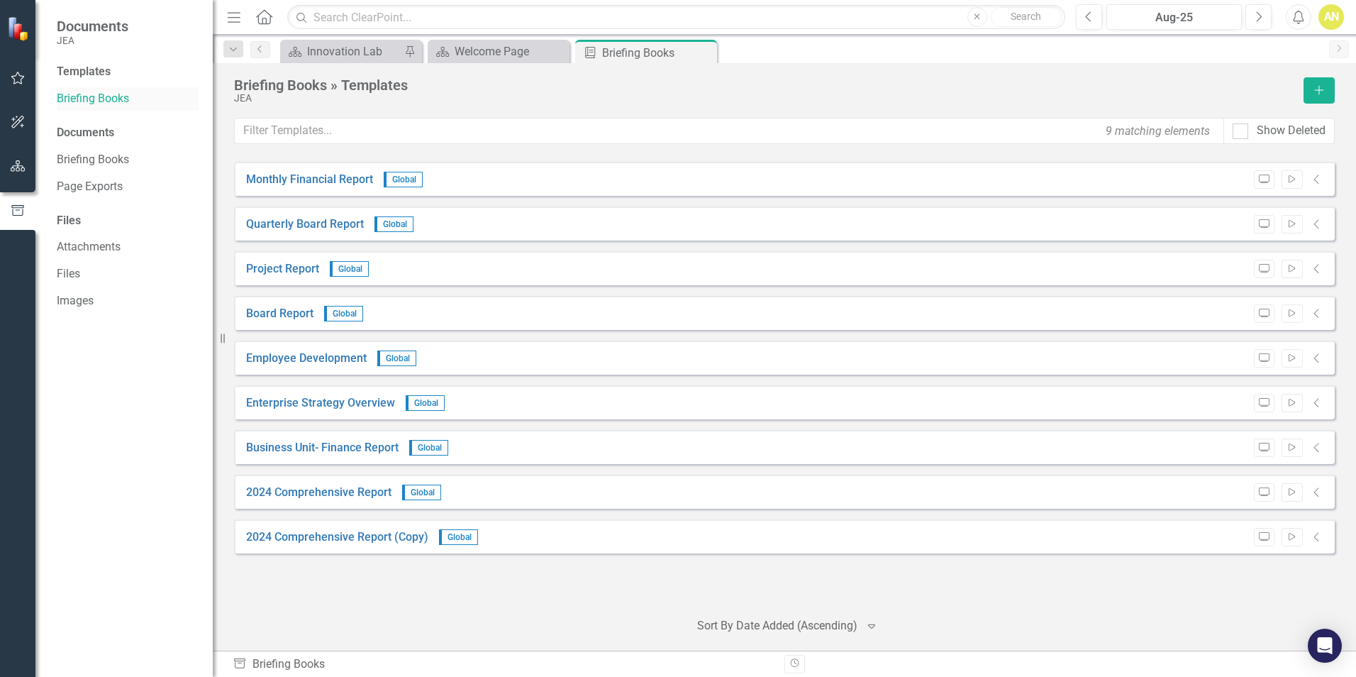
click at [80, 94] on link "Briefing Books" at bounding box center [128, 99] width 142 height 16
click at [556, 47] on icon "Close" at bounding box center [557, 51] width 14 height 11
click at [86, 161] on link "Briefing Books" at bounding box center [128, 160] width 142 height 16
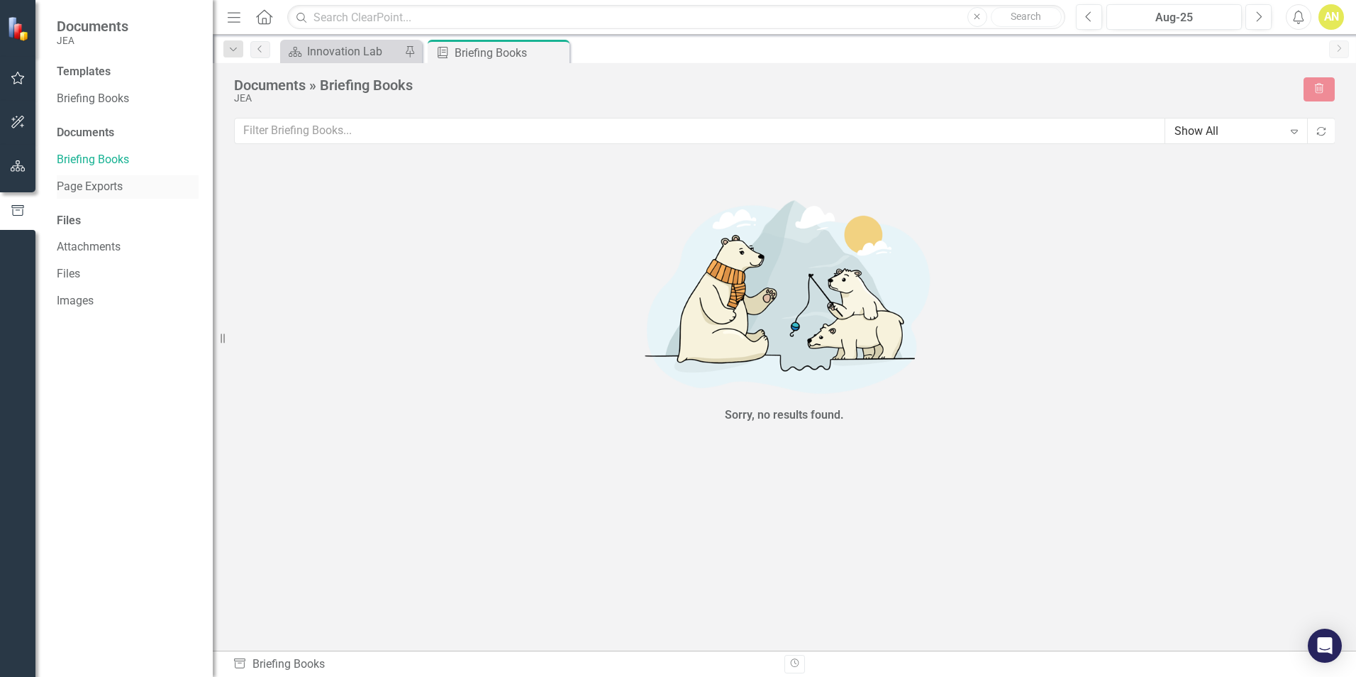
click at [86, 189] on link "Page Exports" at bounding box center [128, 187] width 142 height 16
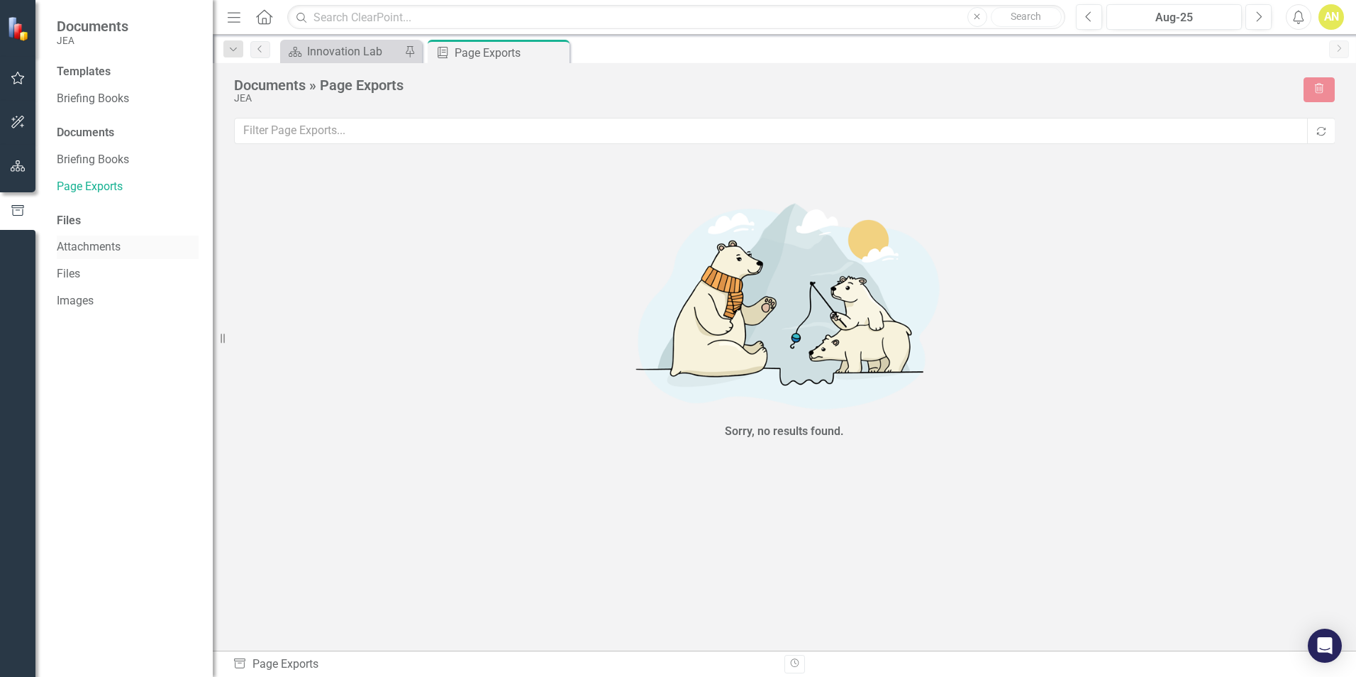
click at [77, 246] on link "Attachments" at bounding box center [128, 247] width 142 height 16
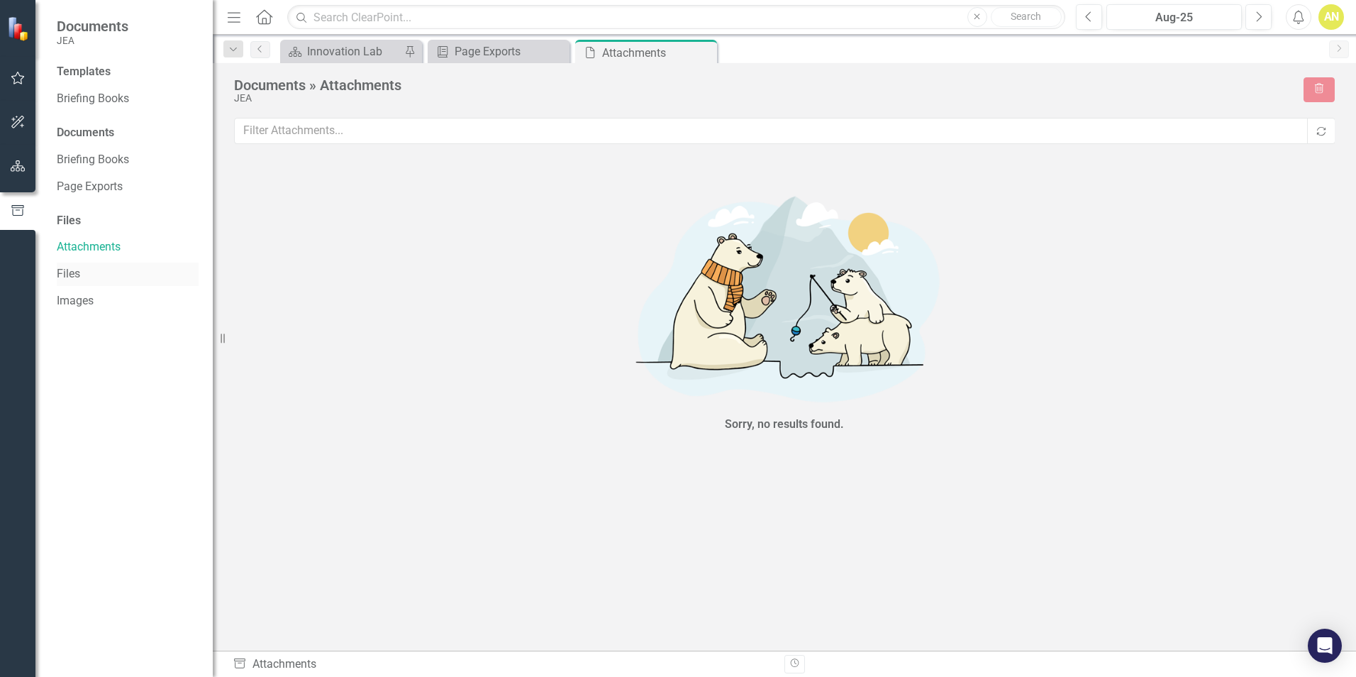
click at [72, 275] on link "Files" at bounding box center [128, 274] width 142 height 16
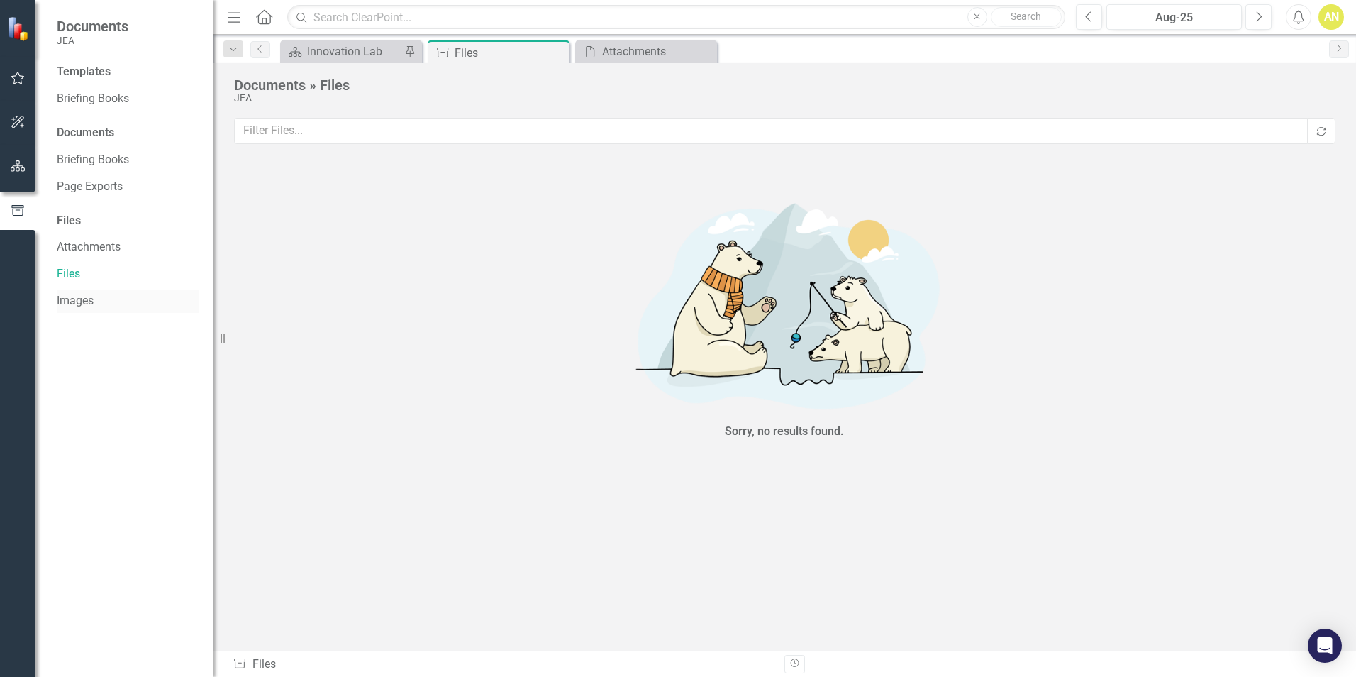
click at [74, 302] on link "Images" at bounding box center [128, 301] width 142 height 16
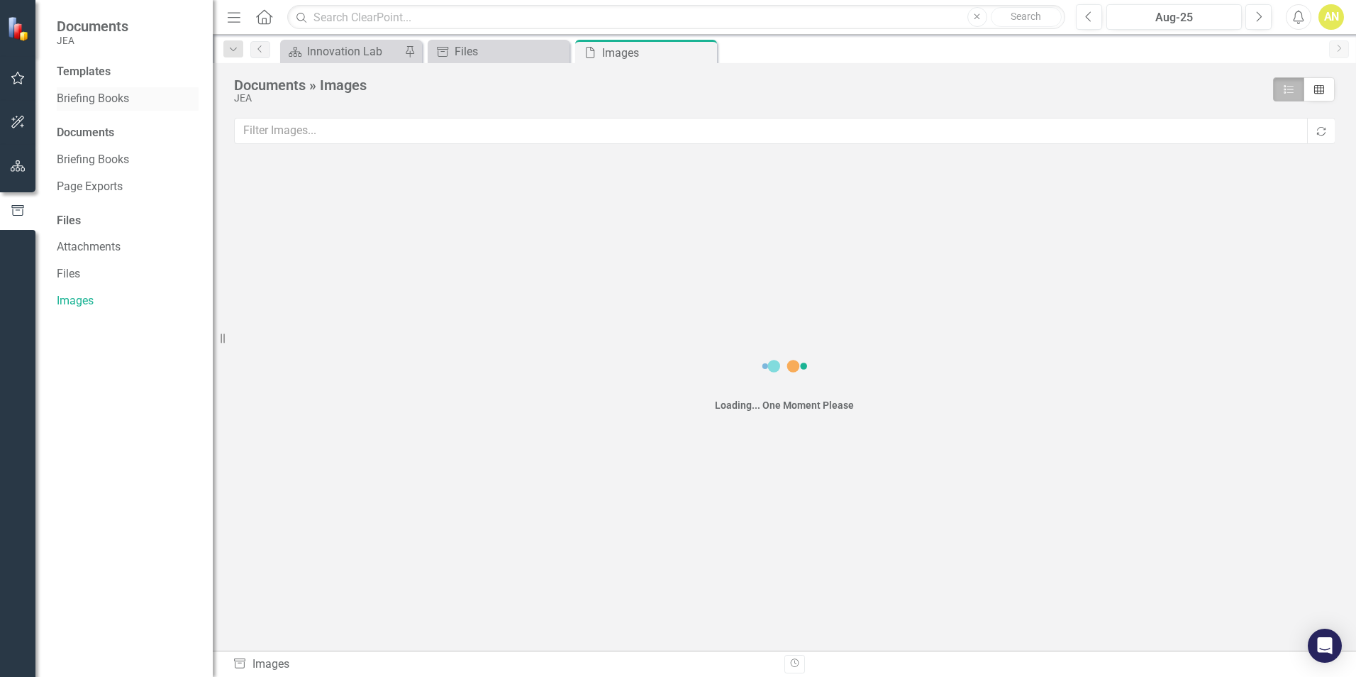
click at [89, 95] on link "Briefing Books" at bounding box center [128, 99] width 142 height 16
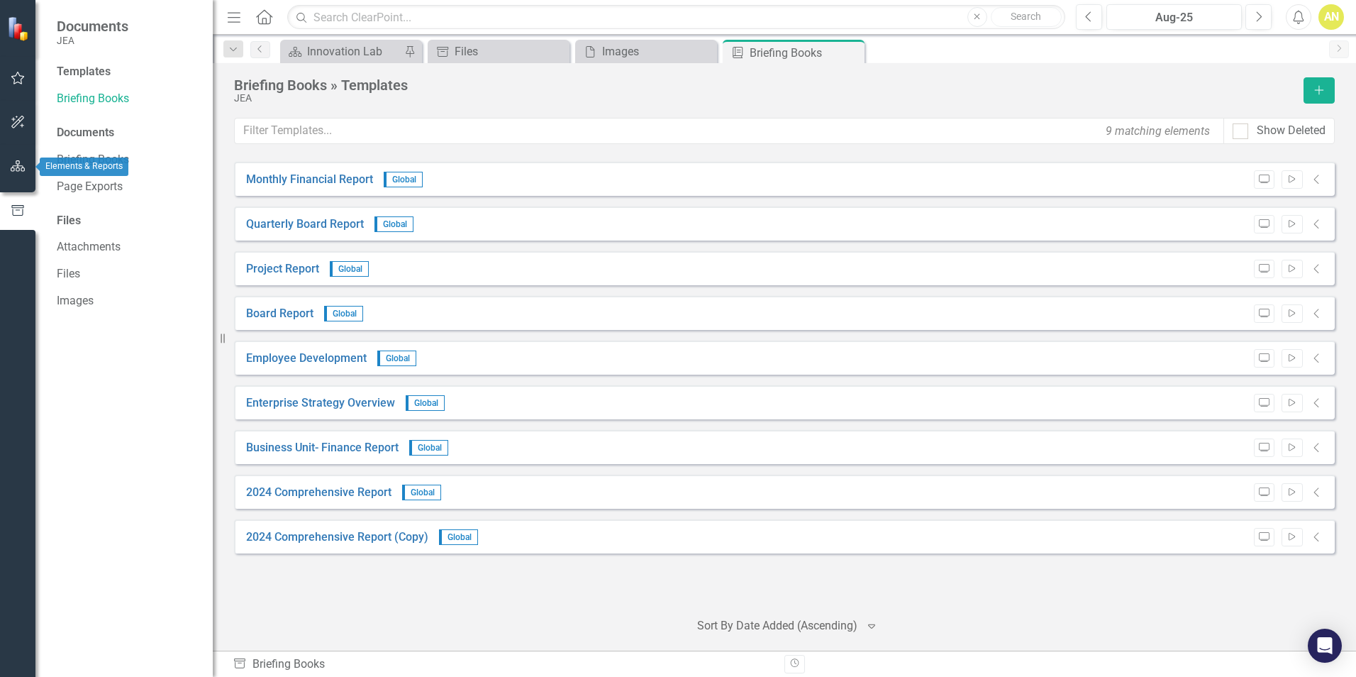
click at [19, 168] on icon "button" at bounding box center [18, 165] width 15 height 11
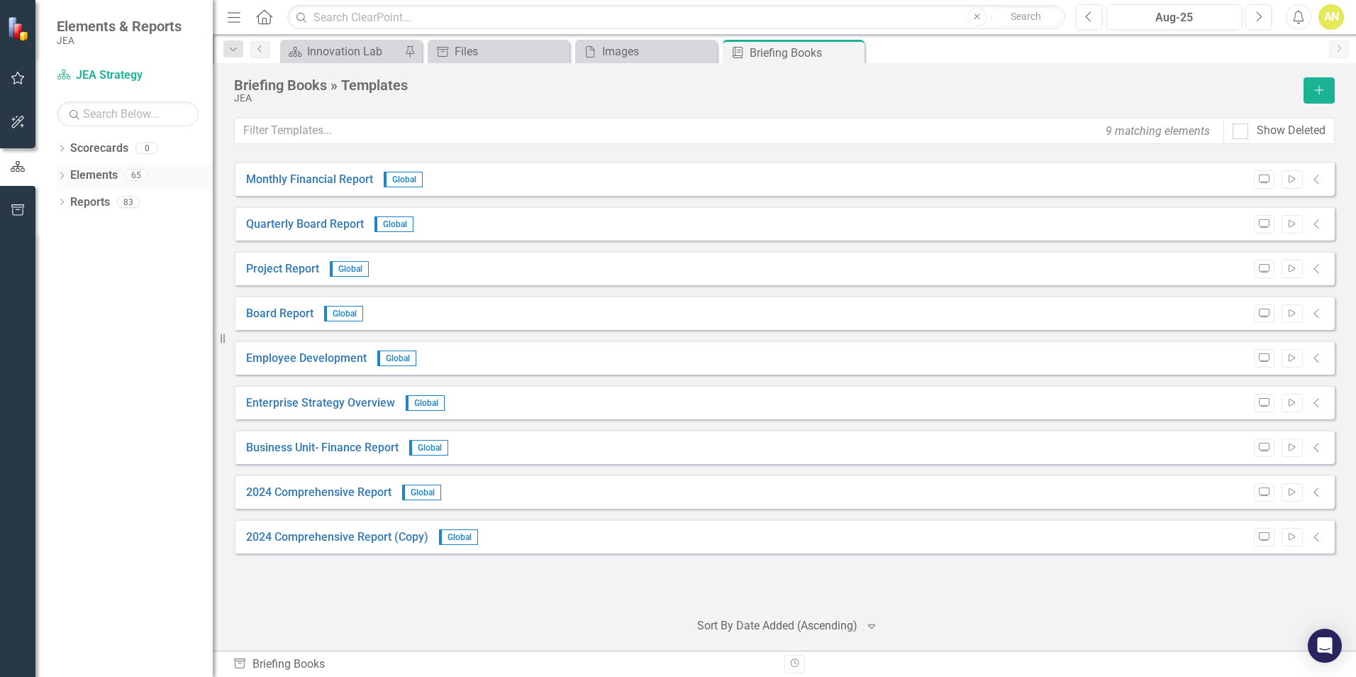
click at [67, 174] on div "Dropdown Elements 65" at bounding box center [135, 177] width 156 height 27
click at [63, 174] on icon at bounding box center [62, 175] width 4 height 6
click at [68, 179] on div "Dropdown Elements 65" at bounding box center [135, 177] width 156 height 27
click at [62, 335] on icon "Dropdown" at bounding box center [62, 338] width 10 height 8
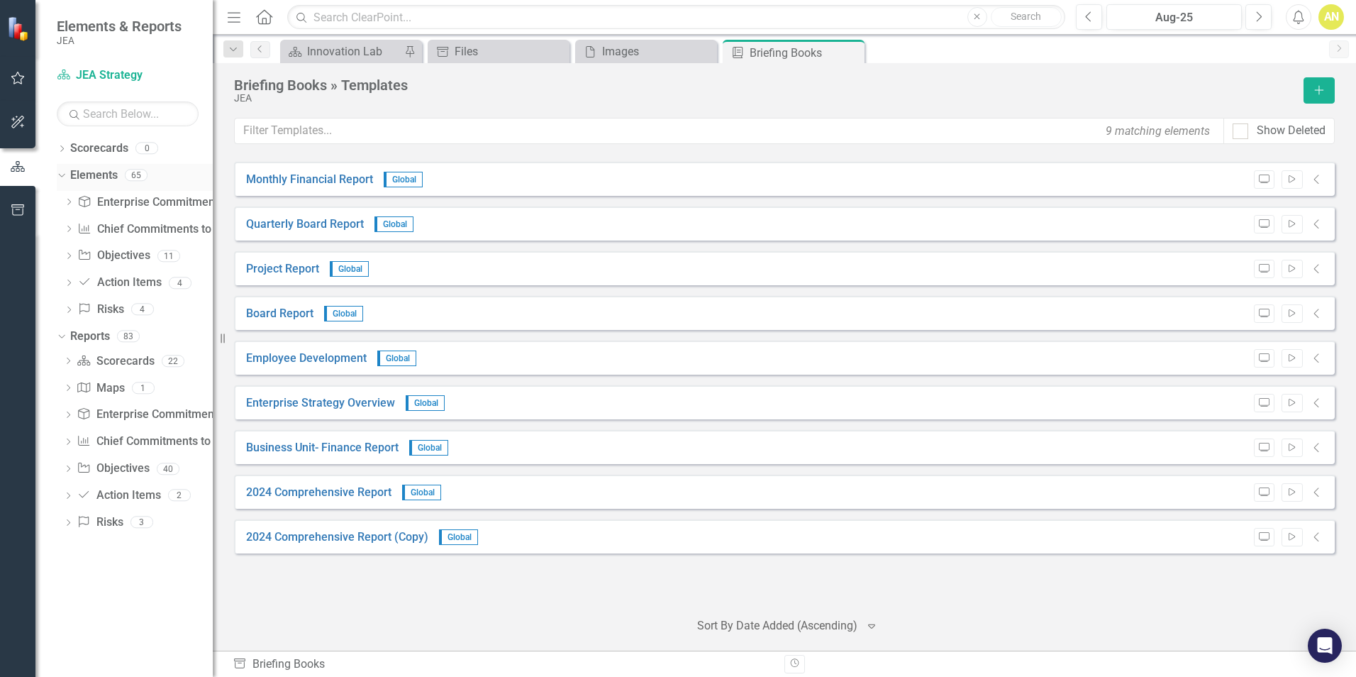
click at [60, 179] on icon "Dropdown" at bounding box center [60, 174] width 8 height 10
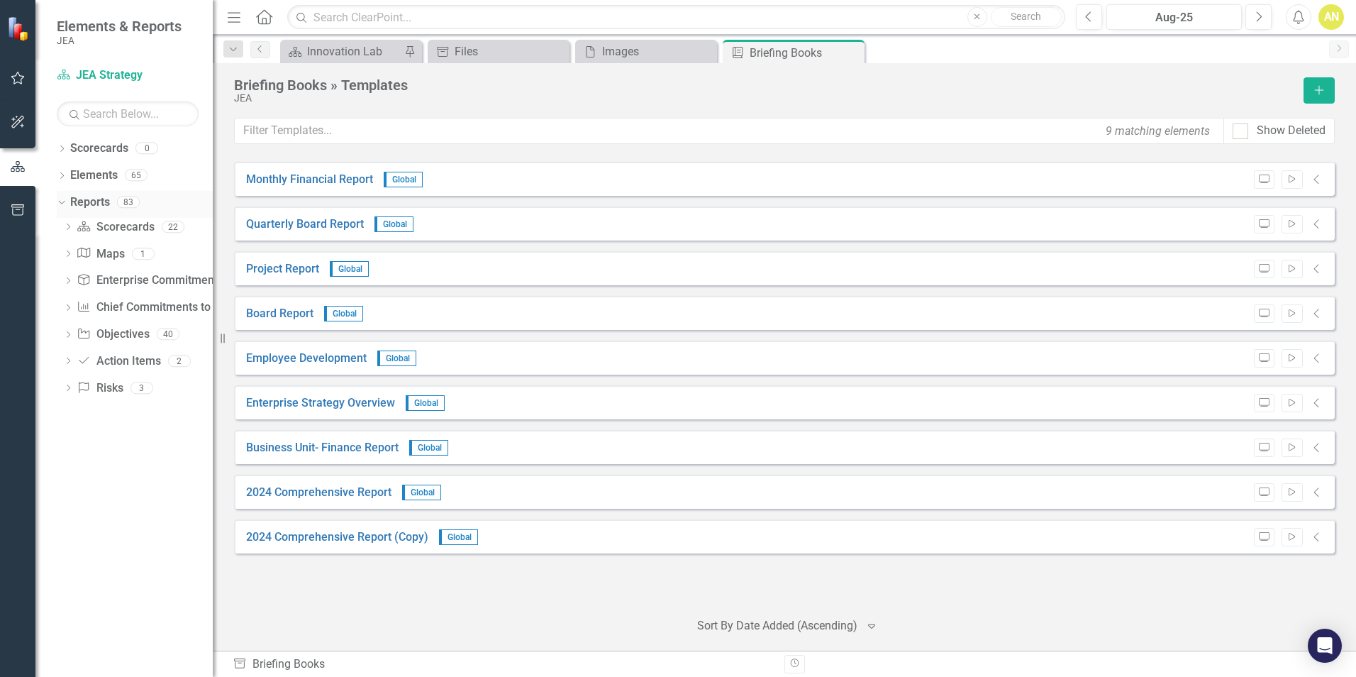
click at [63, 202] on icon at bounding box center [61, 202] width 6 height 4
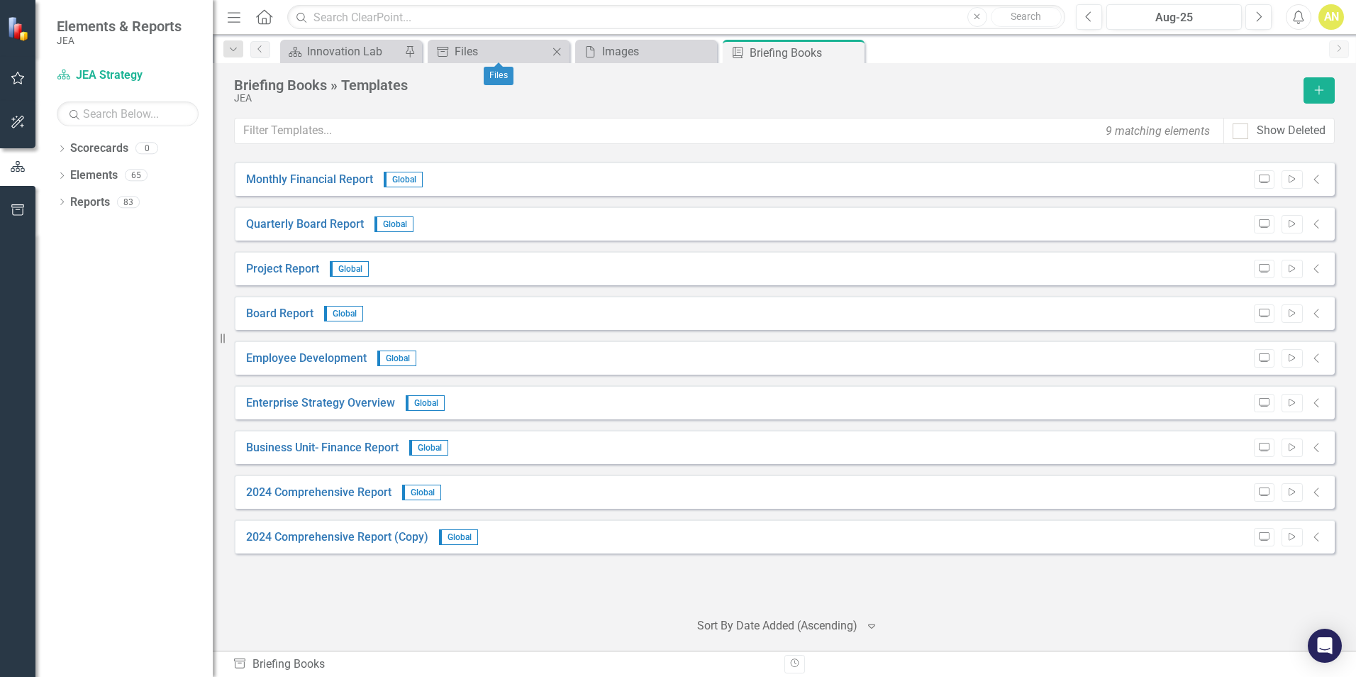
click at [561, 50] on icon "Close" at bounding box center [557, 51] width 14 height 11
drag, startPoint x: 557, startPoint y: 50, endPoint x: 611, endPoint y: 48, distance: 53.2
click at [0, 0] on icon "Close" at bounding box center [0, 0] width 0 height 0
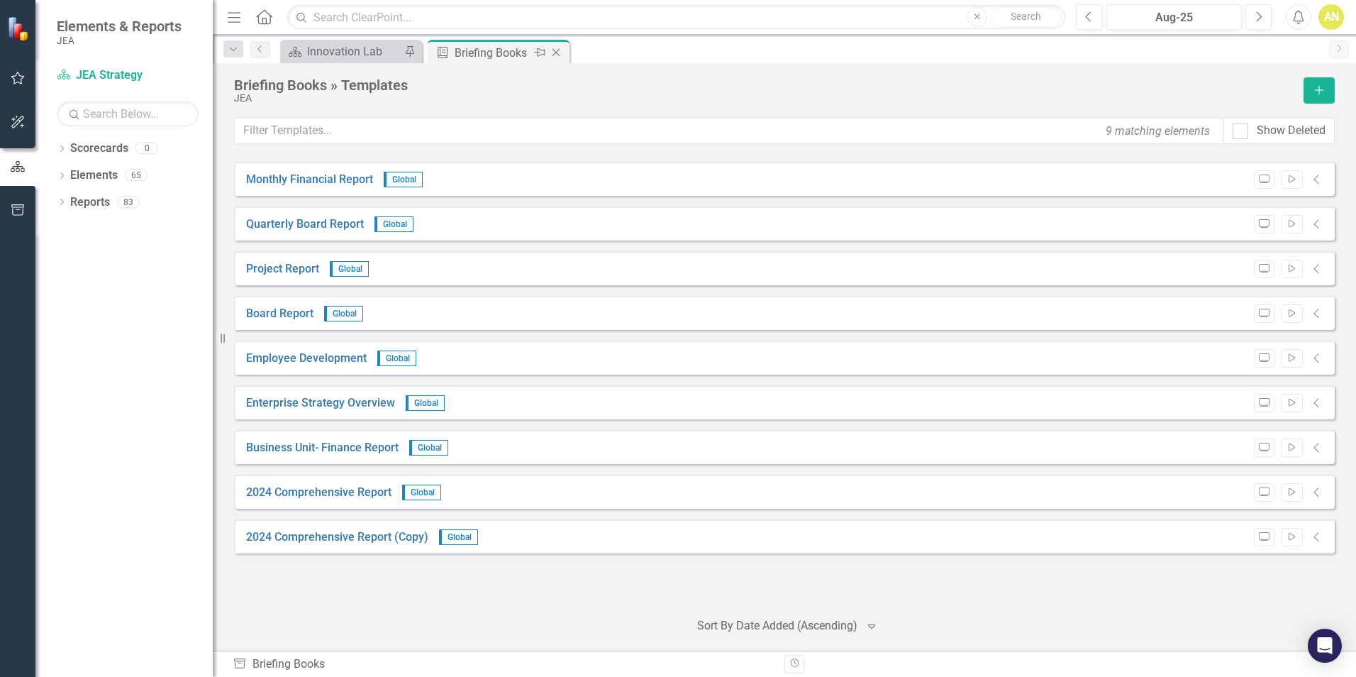
click at [555, 52] on icon "Close" at bounding box center [556, 52] width 14 height 11
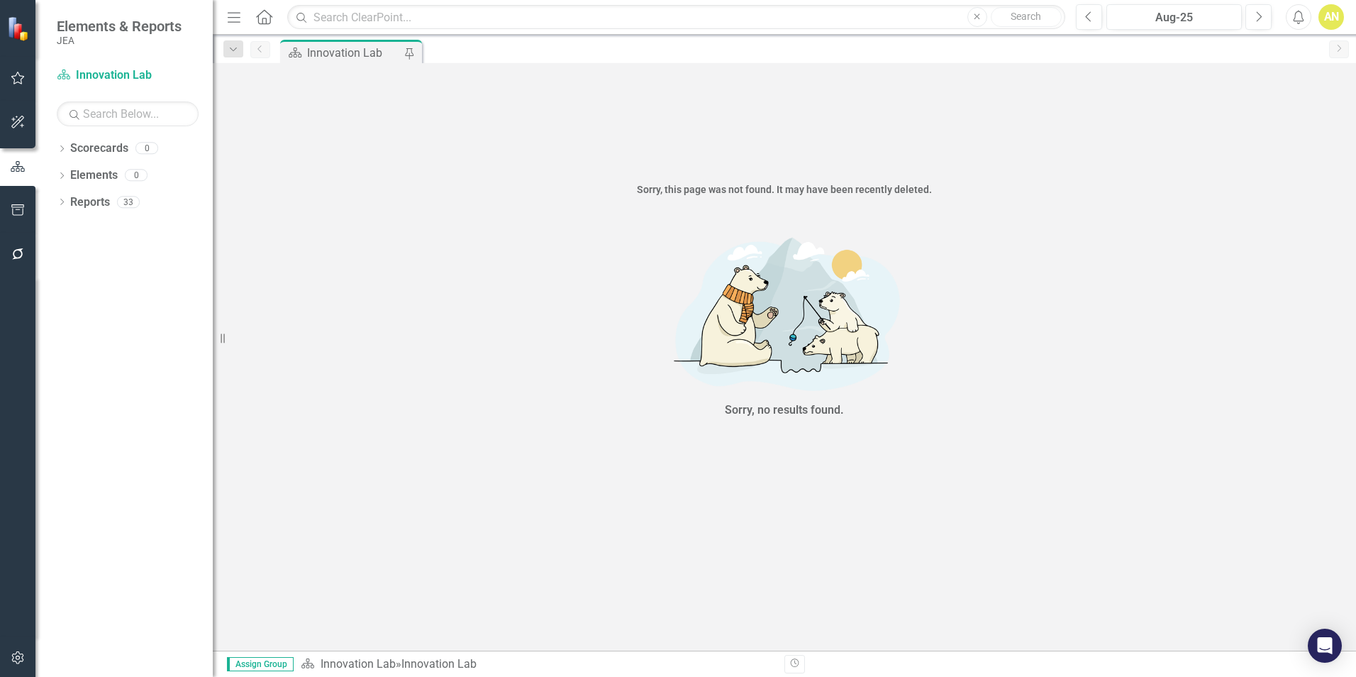
click at [325, 52] on div "Innovation Lab" at bounding box center [354, 53] width 94 height 18
drag, startPoint x: 266, startPoint y: 23, endPoint x: 268, endPoint y: 30, distance: 7.4
click at [267, 23] on icon at bounding box center [264, 16] width 16 height 15
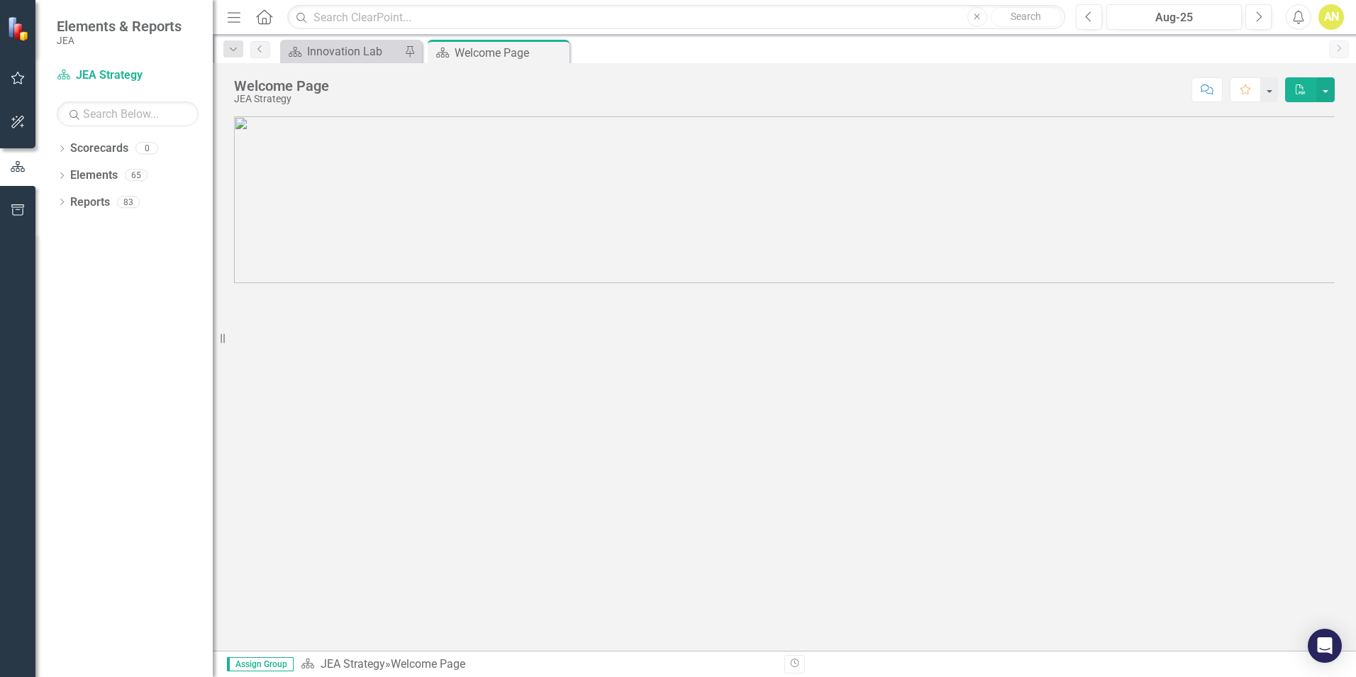
click at [21, 207] on icon "button" at bounding box center [17, 209] width 13 height 11
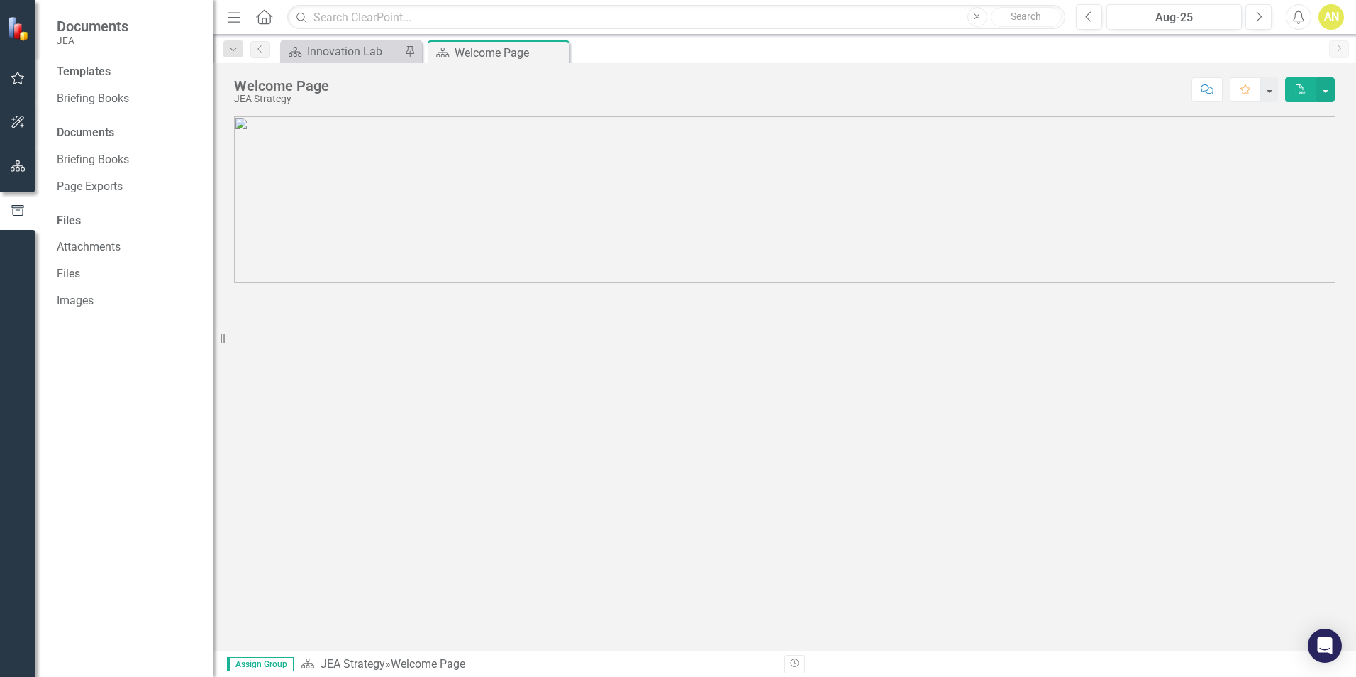
click at [13, 20] on img at bounding box center [19, 28] width 25 height 25
click at [21, 78] on icon "button" at bounding box center [18, 77] width 15 height 11
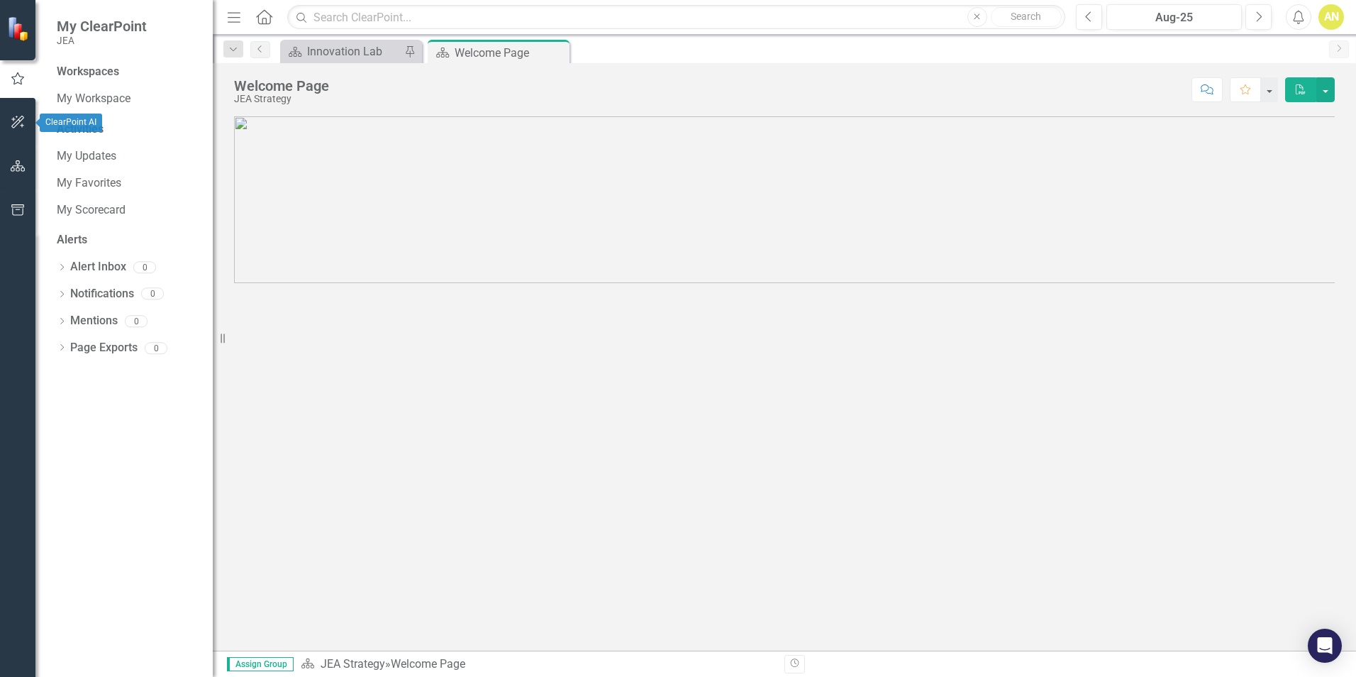
click at [13, 116] on button "button" at bounding box center [18, 123] width 32 height 30
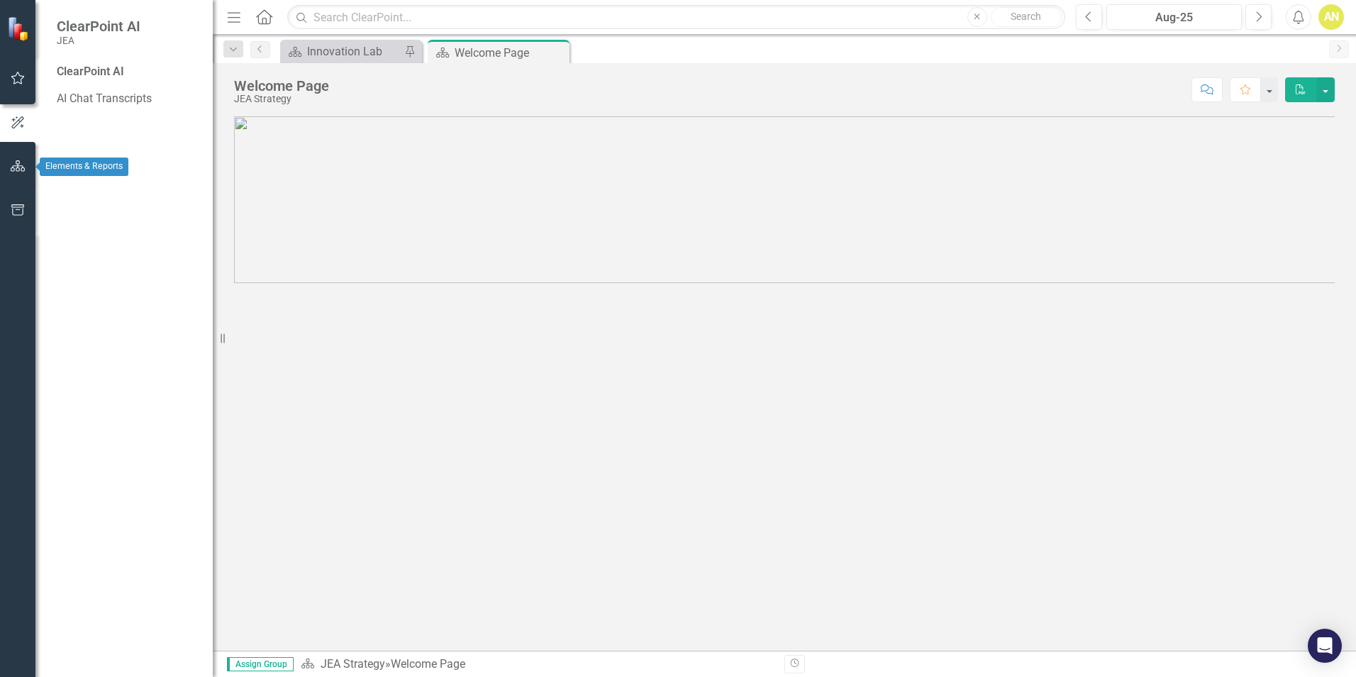
click at [20, 166] on icon "button" at bounding box center [18, 165] width 15 height 11
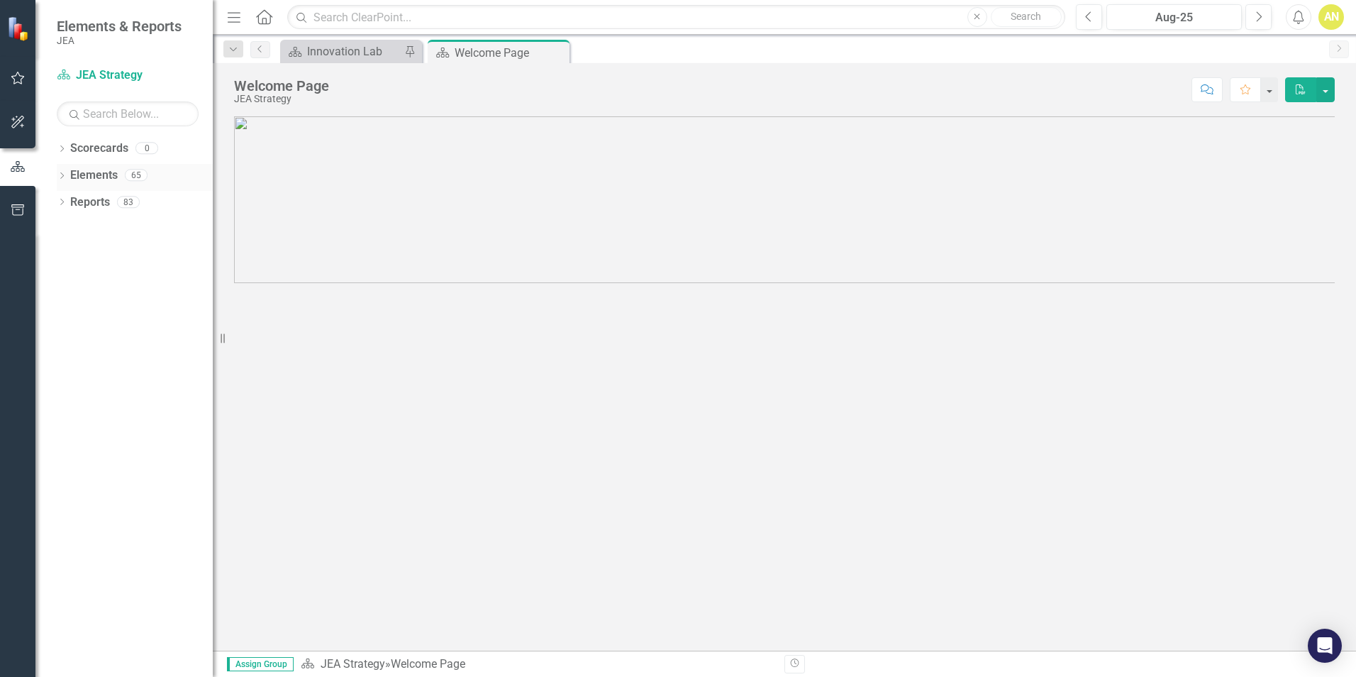
click at [137, 176] on div "65" at bounding box center [136, 175] width 23 height 12
click at [61, 201] on icon "Dropdown" at bounding box center [62, 203] width 10 height 8
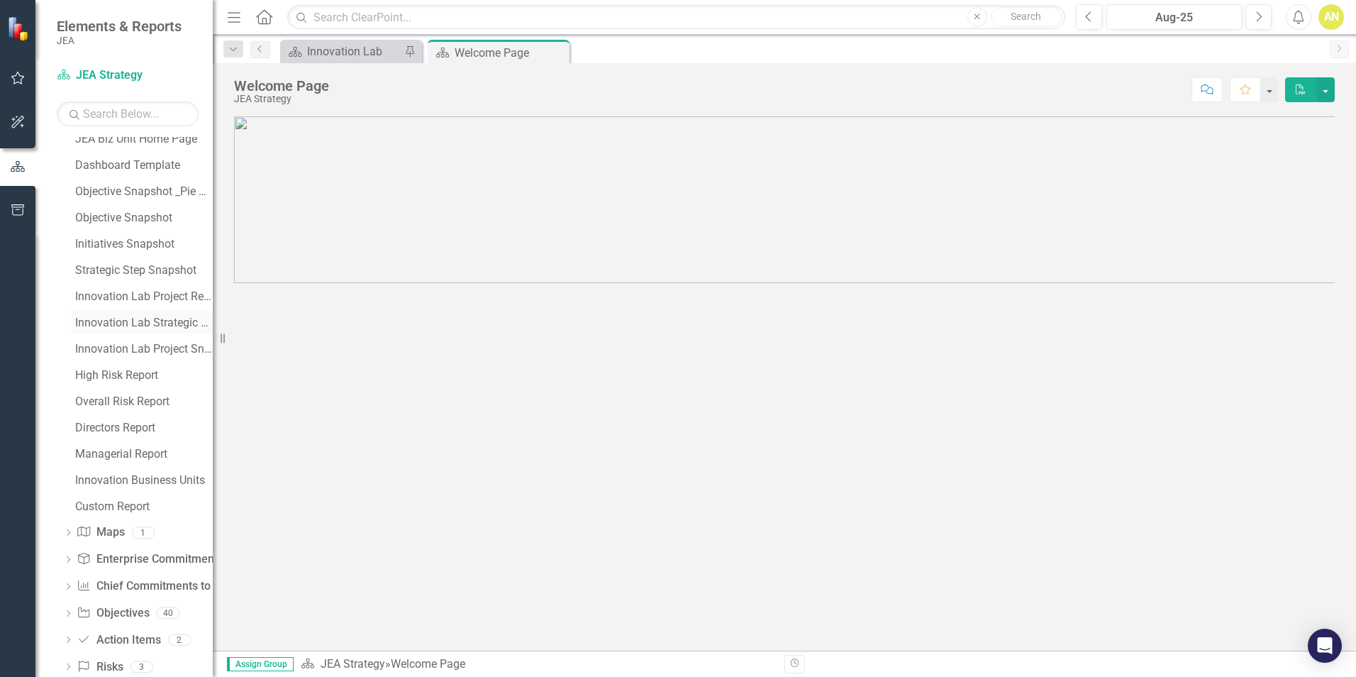
scroll to position [297, 0]
click at [114, 323] on div "Innovation Lab Strategic Step Snapshot" at bounding box center [144, 322] width 138 height 13
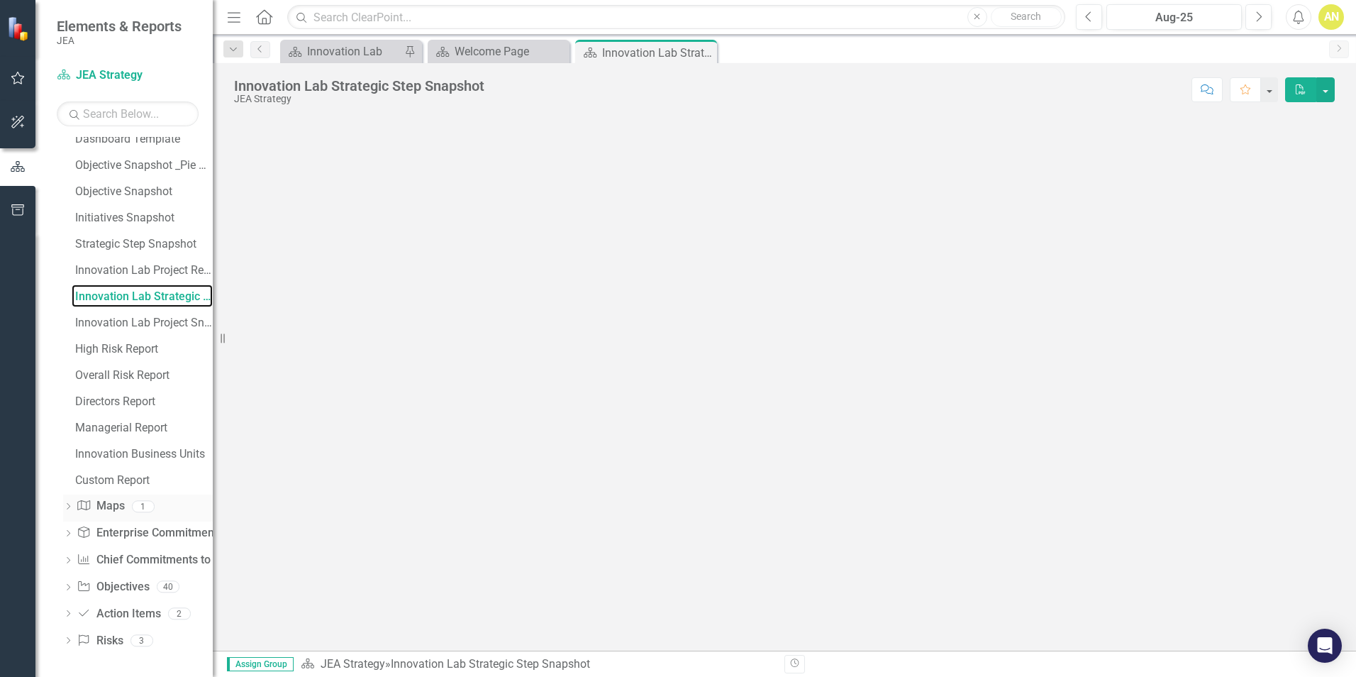
scroll to position [312, 0]
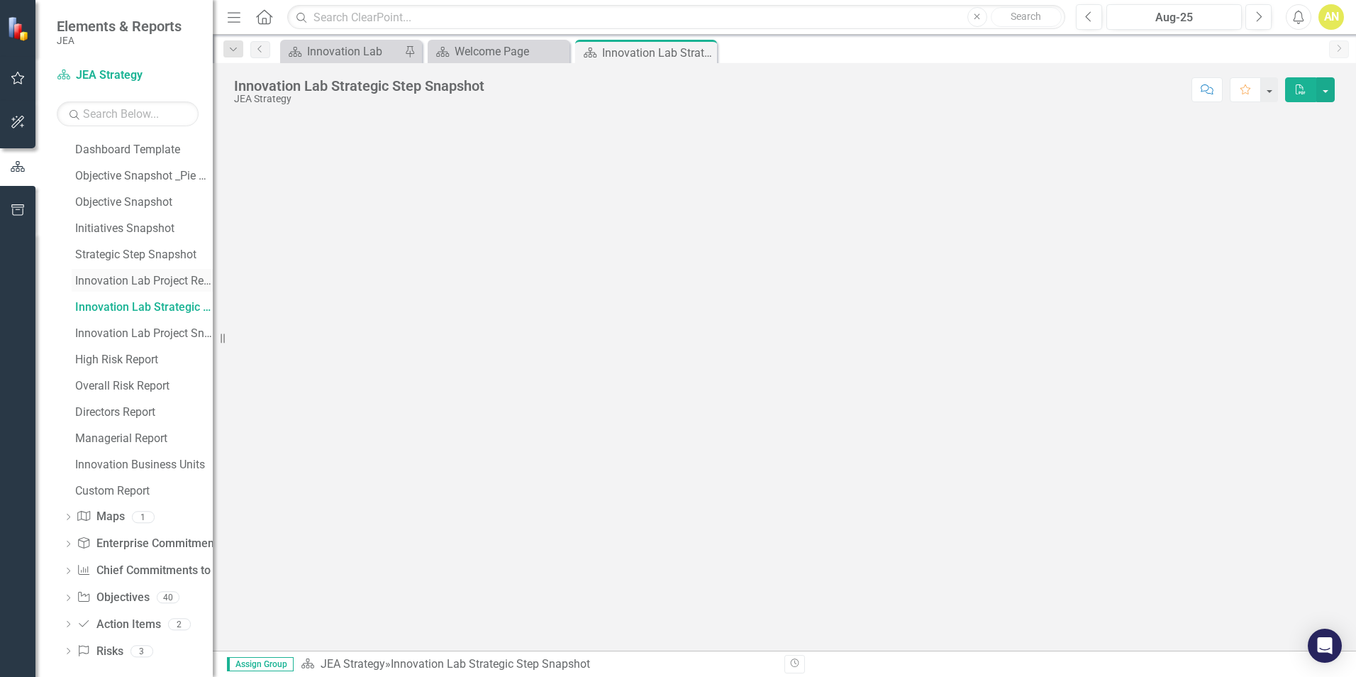
click at [140, 282] on div "Innovation Lab Project Report Overview" at bounding box center [144, 280] width 138 height 13
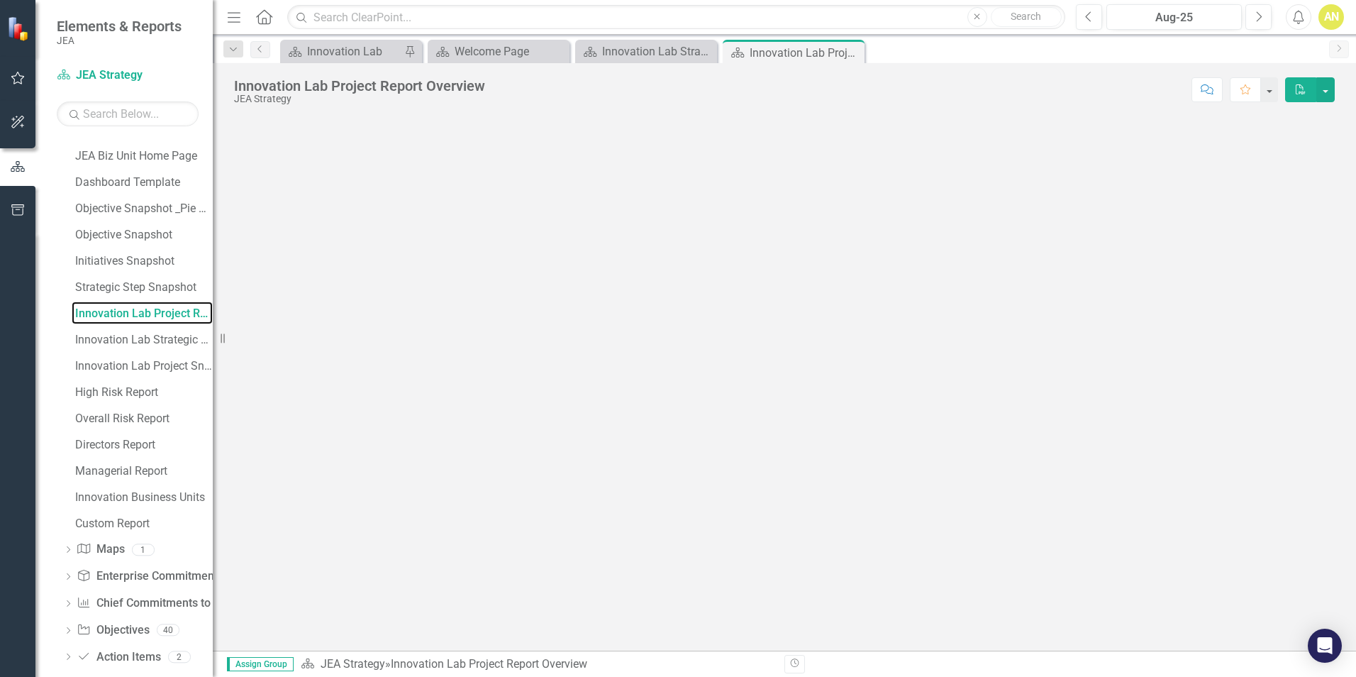
scroll to position [323, 0]
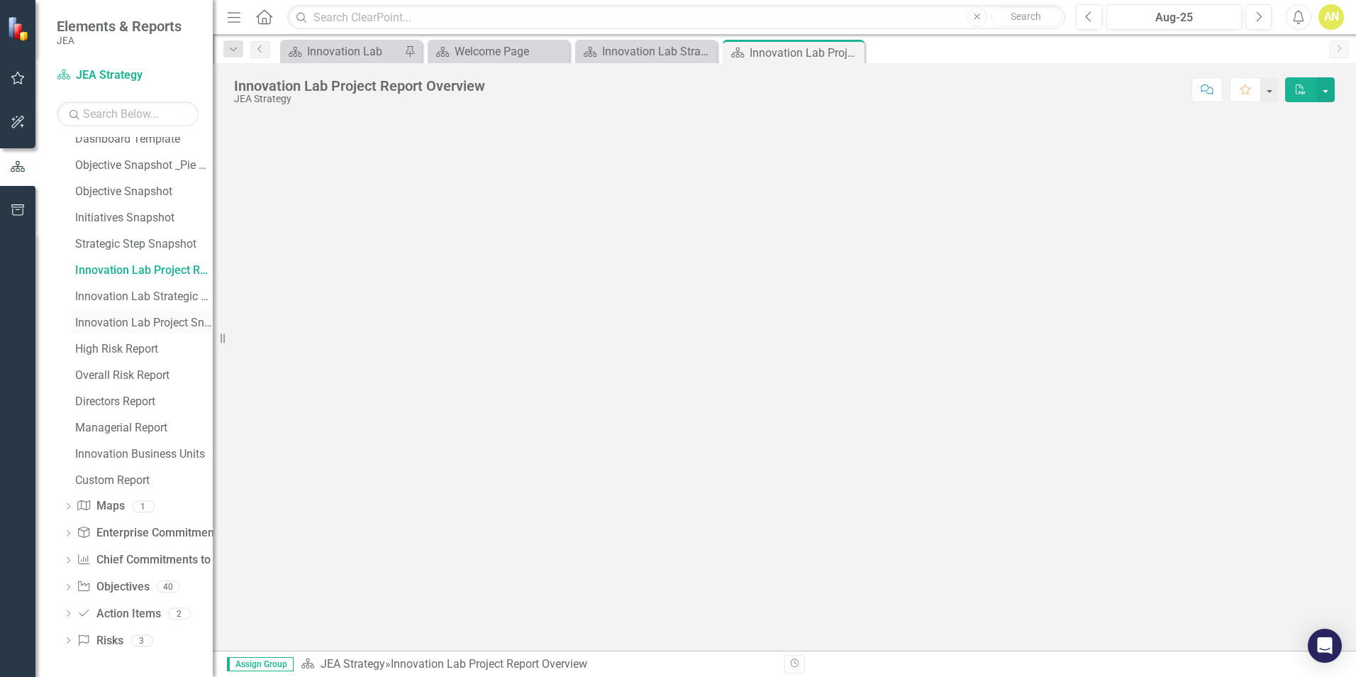
click at [116, 319] on div "Innovation Lab Project Snapshot" at bounding box center [144, 322] width 138 height 13
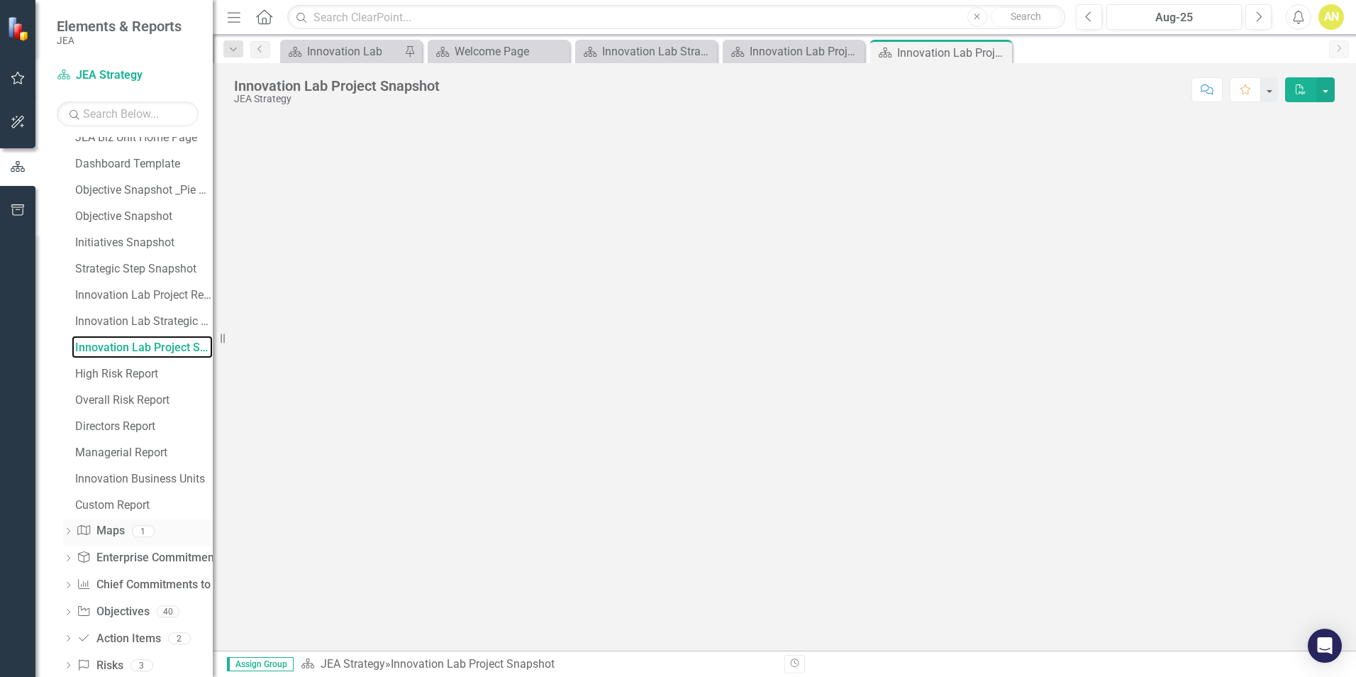
scroll to position [299, 0]
click at [156, 477] on div "Innovation Business Units" at bounding box center [144, 477] width 138 height 13
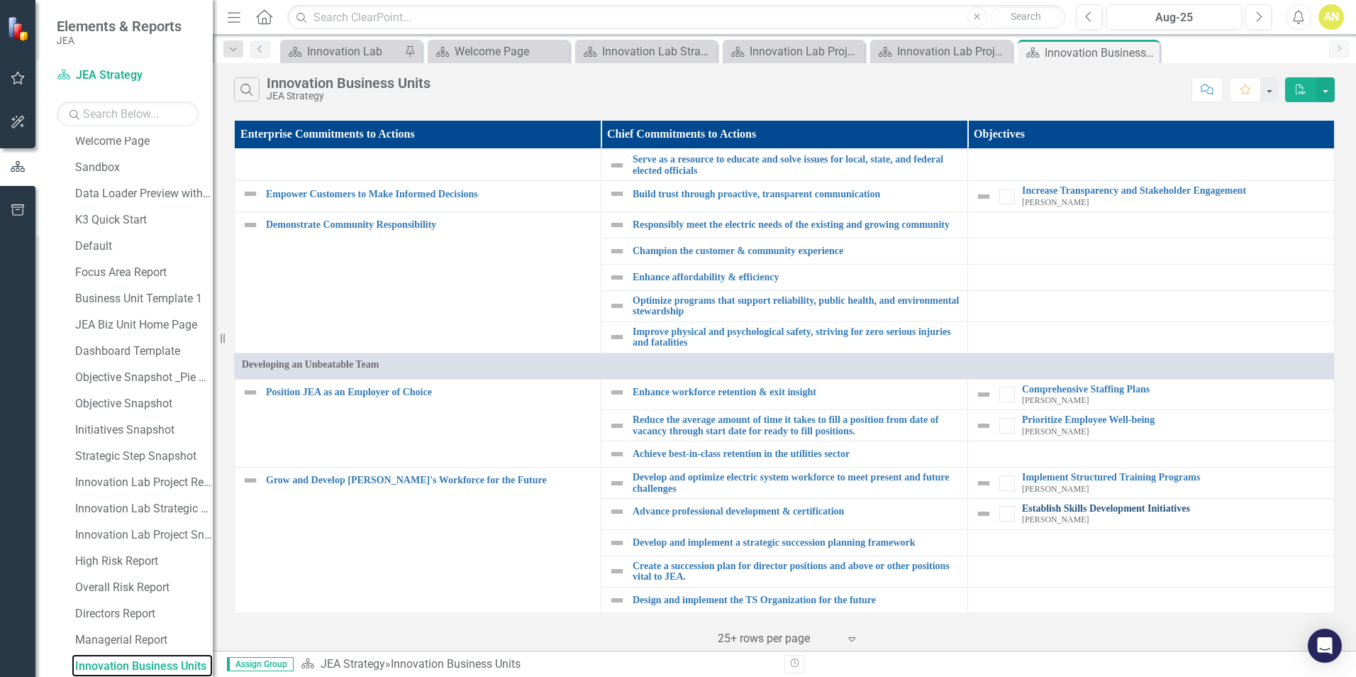
scroll to position [678, 0]
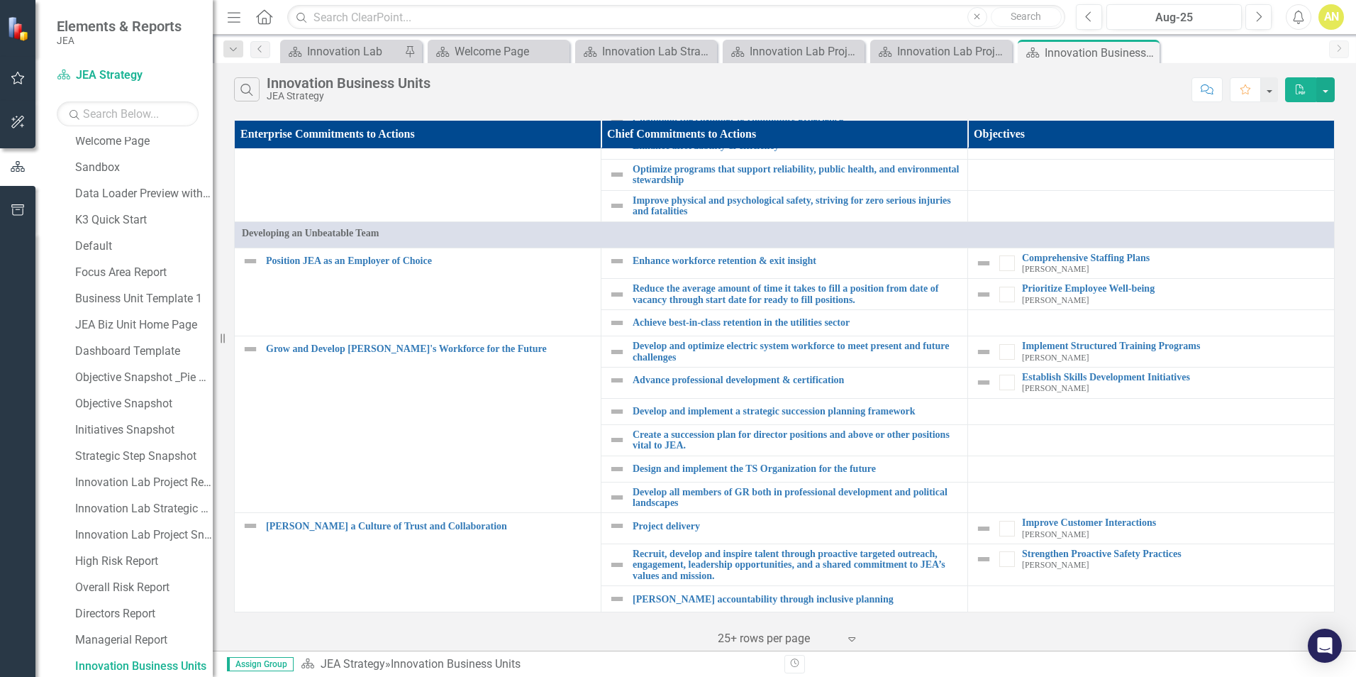
click at [852, 638] on icon "Expand" at bounding box center [852, 638] width 14 height 11
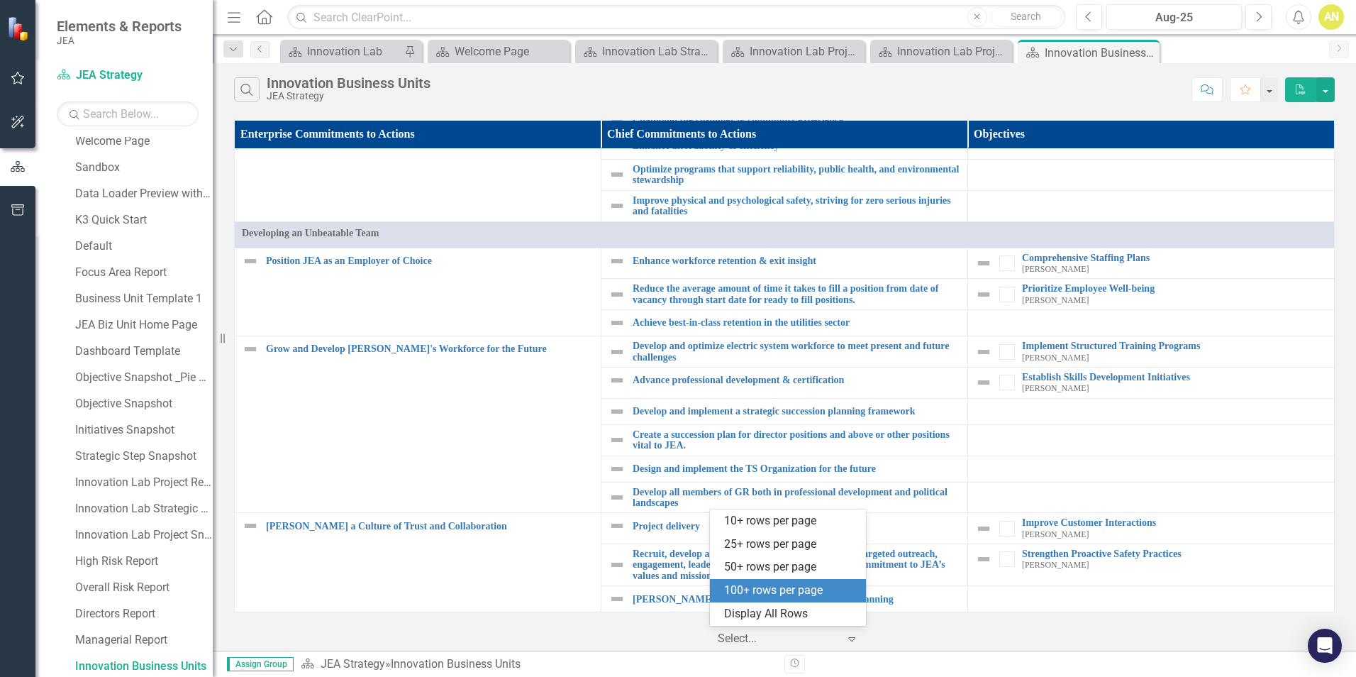
click at [791, 586] on div "100+ rows per page" at bounding box center [790, 590] width 133 height 16
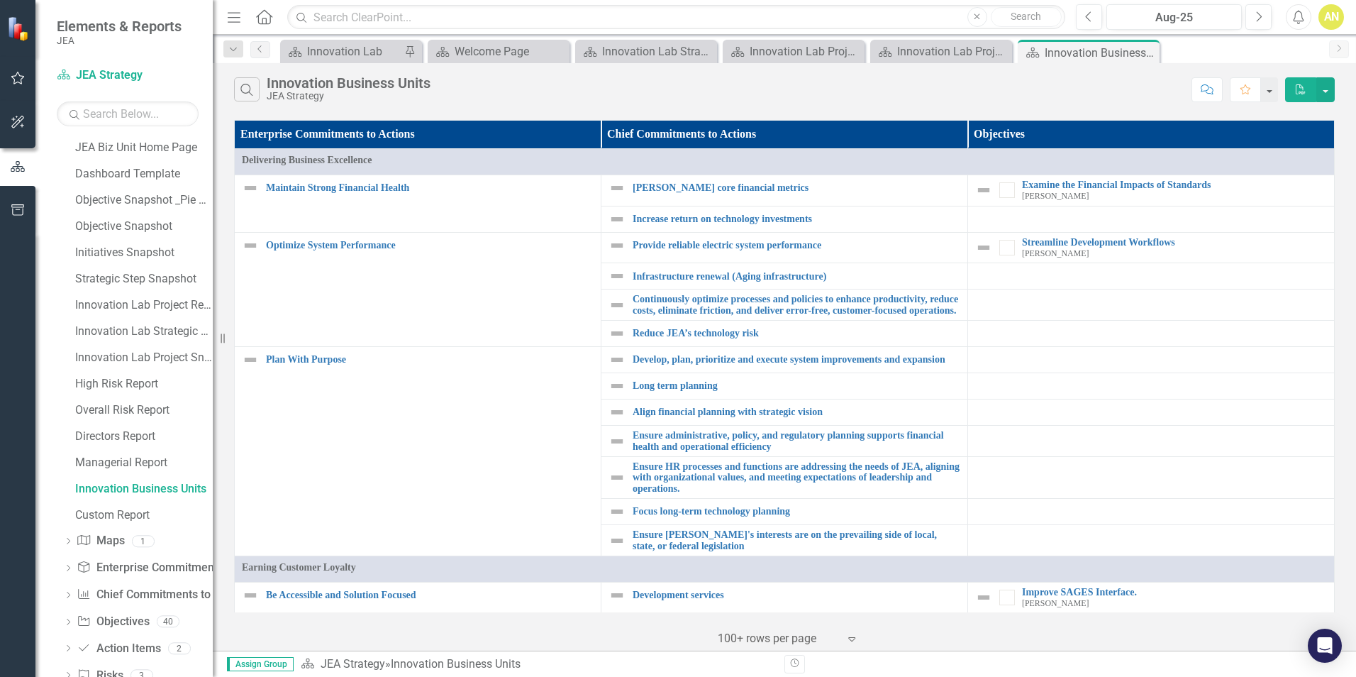
scroll to position [323, 0]
